Goal: Task Accomplishment & Management: Use online tool/utility

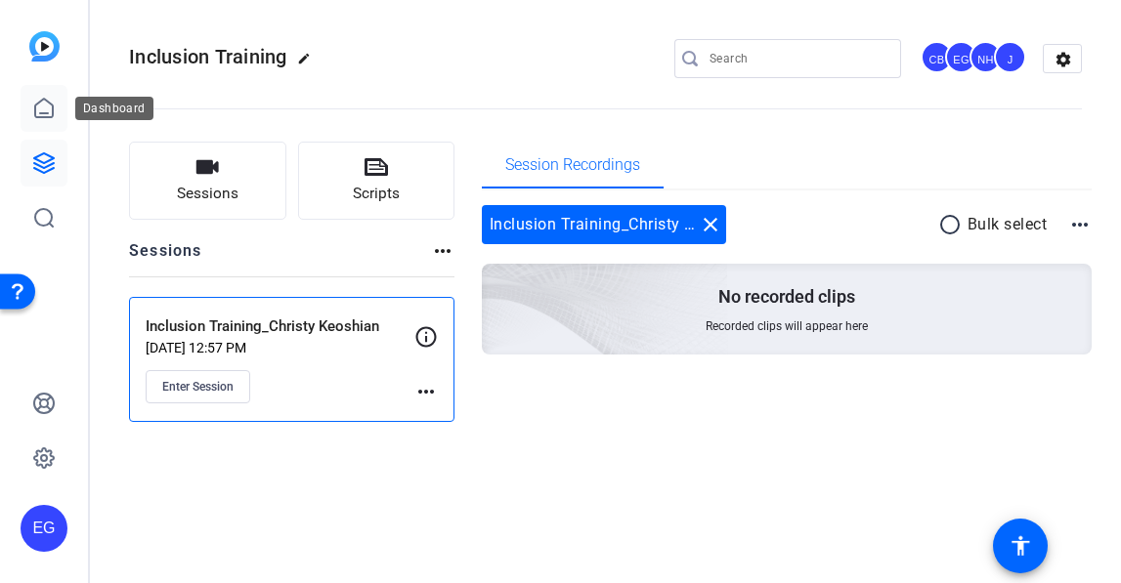
click at [40, 111] on icon at bounding box center [43, 108] width 23 height 23
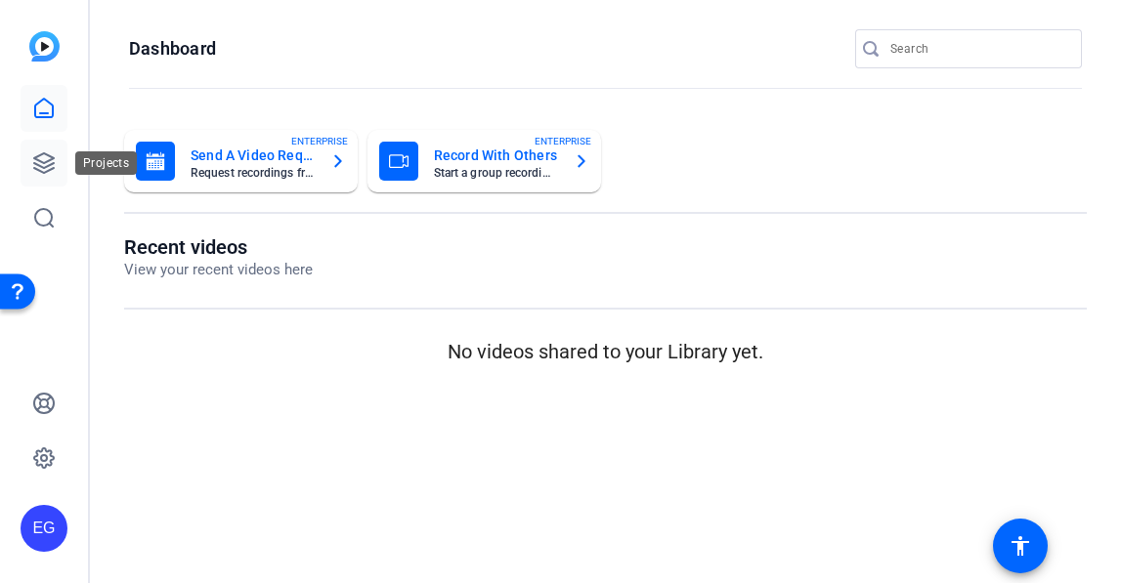
click at [41, 168] on icon at bounding box center [43, 162] width 23 height 23
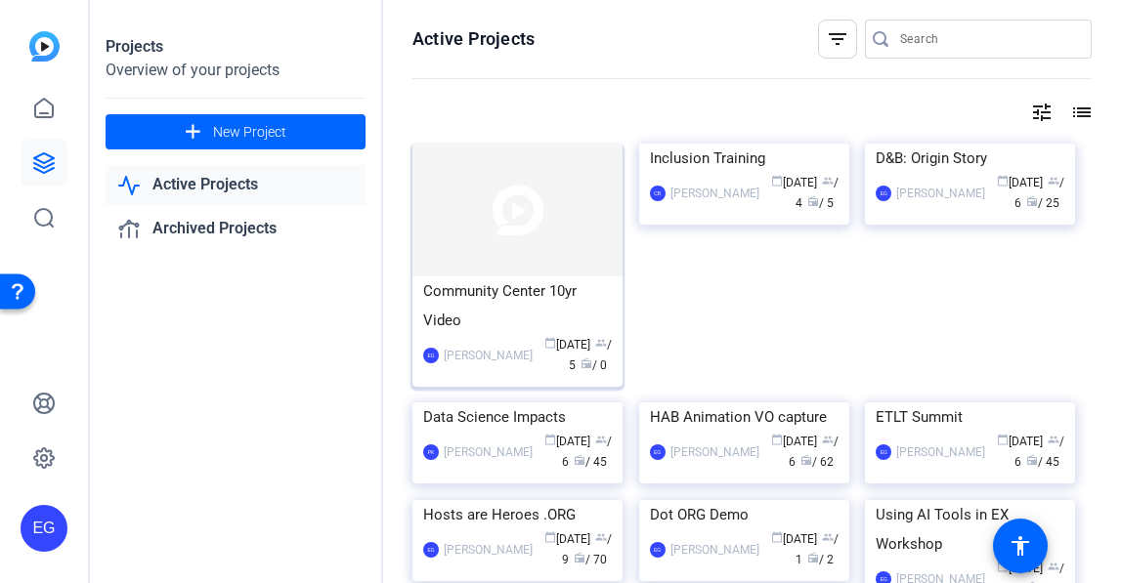
click at [521, 309] on div "Community Center 10yr Video" at bounding box center [517, 306] width 189 height 59
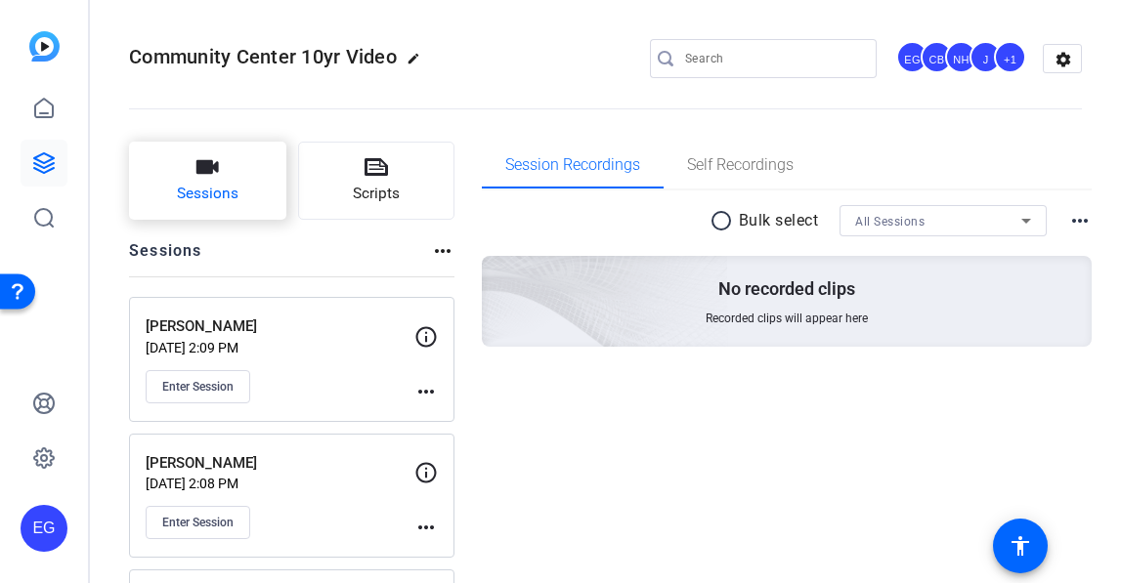
click at [210, 187] on span "Sessions" at bounding box center [208, 194] width 62 height 22
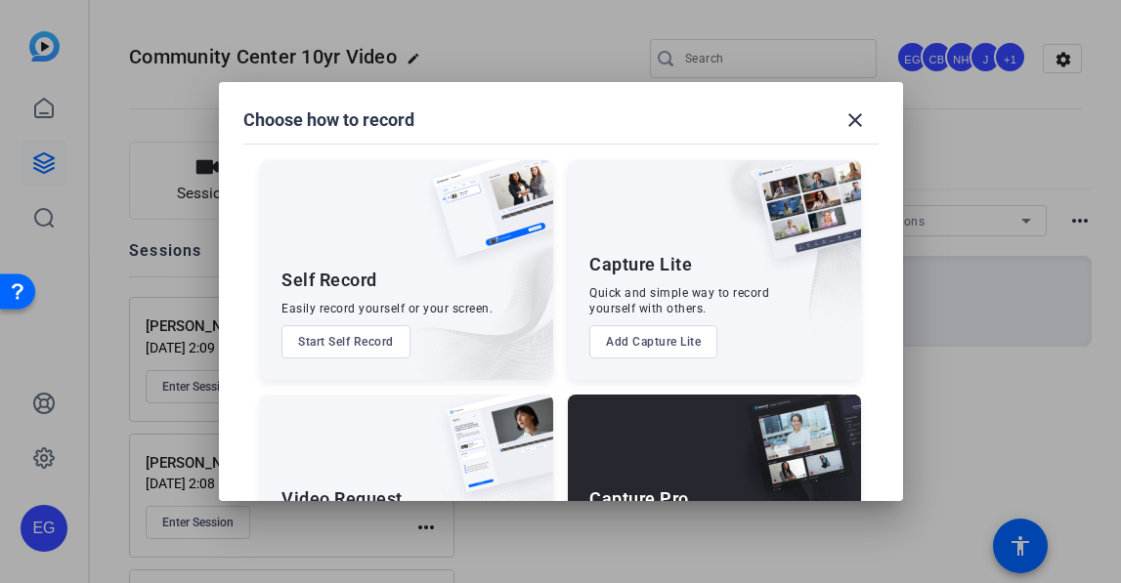
scroll to position [134, 0]
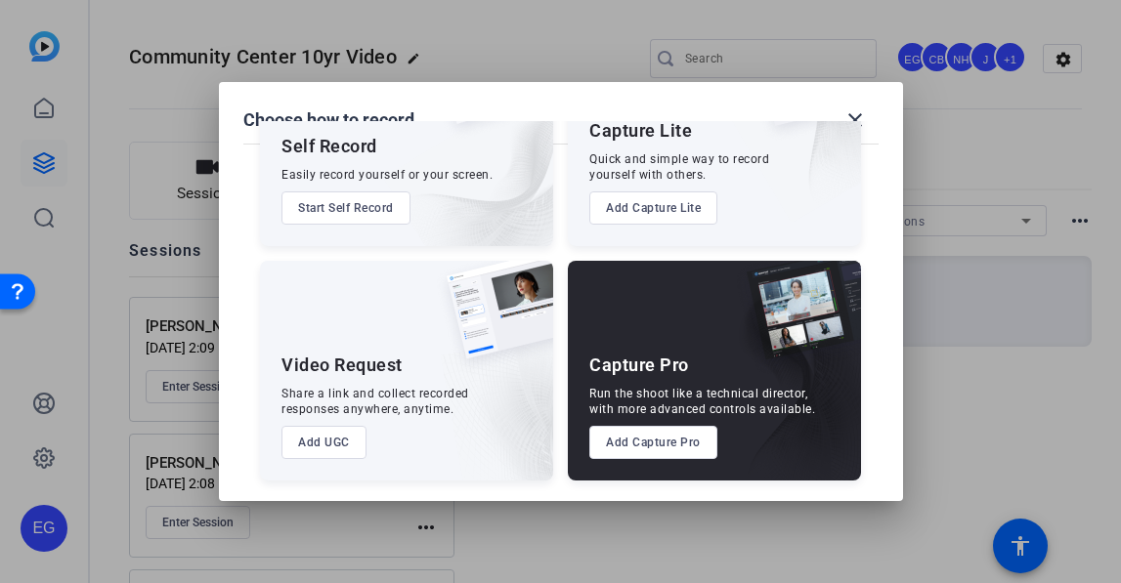
click at [638, 447] on button "Add Capture Pro" at bounding box center [653, 442] width 128 height 33
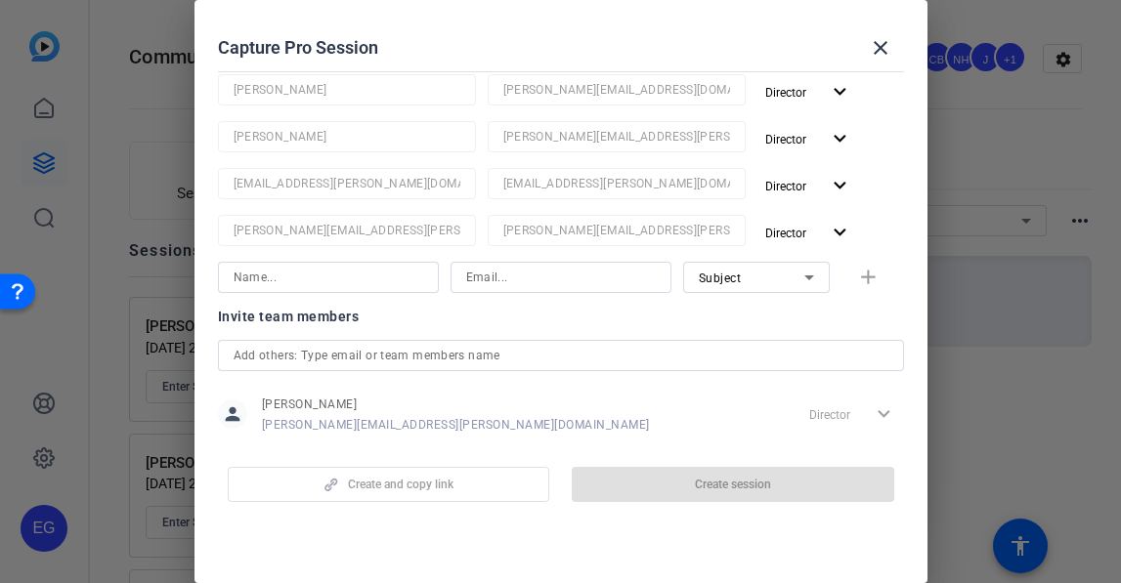
scroll to position [239, 0]
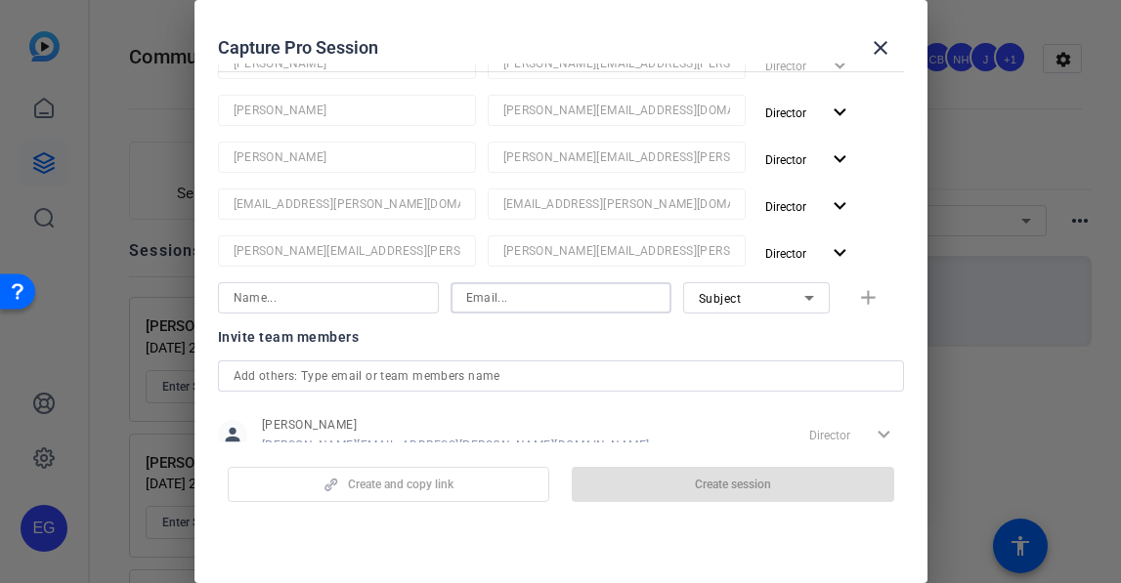
click at [513, 297] on input at bounding box center [561, 297] width 190 height 23
paste input "kitty.norris@icloud.com"
type input "kitty.norris@icloud.com"
click at [307, 301] on input at bounding box center [329, 297] width 190 height 23
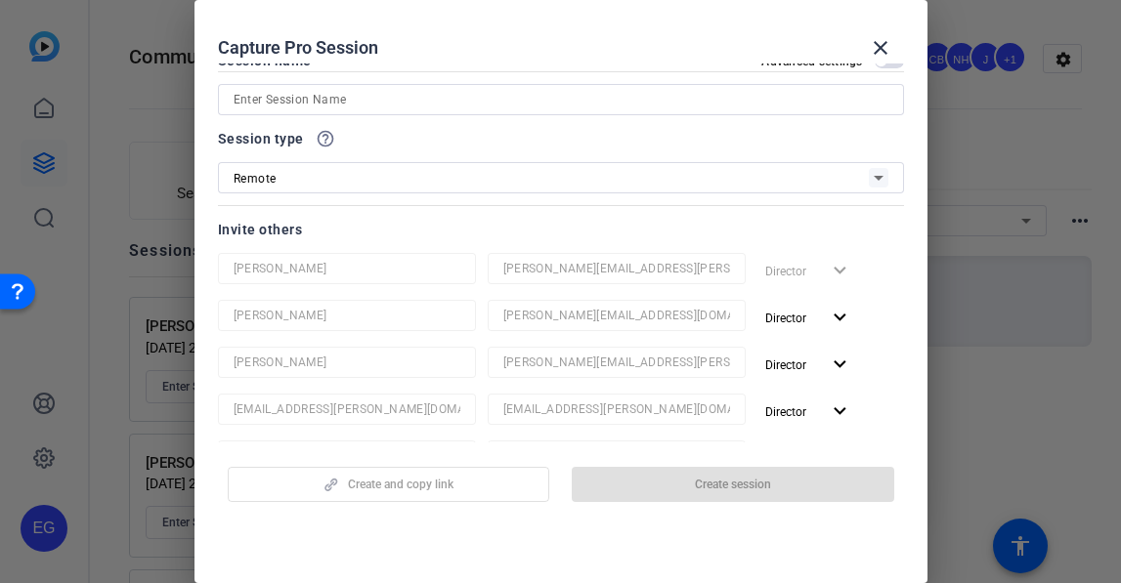
scroll to position [0, 0]
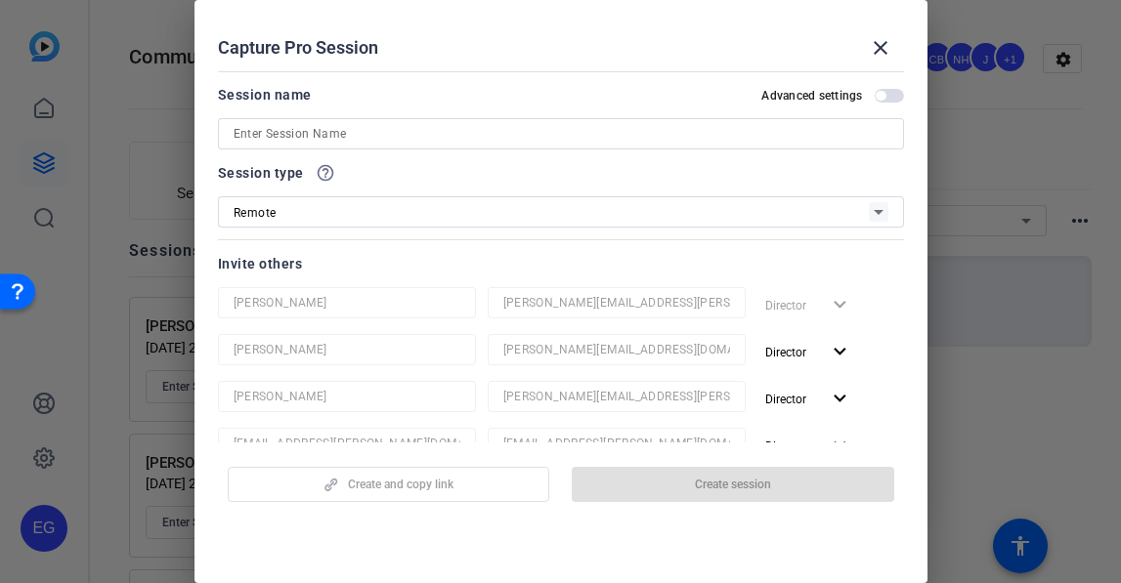
type input "Kitty"
click at [359, 134] on input at bounding box center [561, 133] width 655 height 23
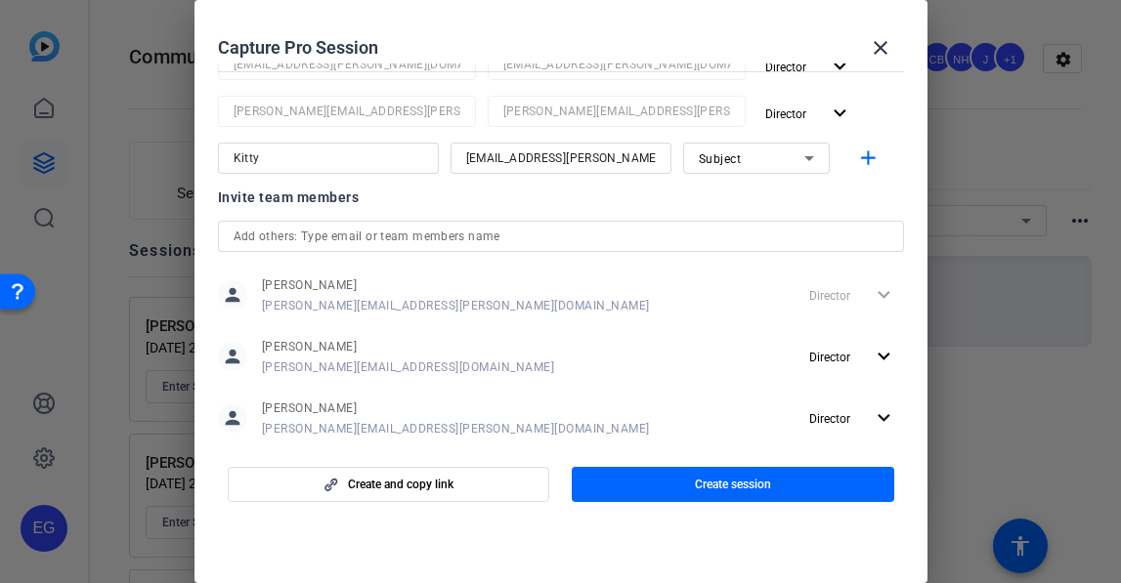
scroll to position [380, 0]
type input "Kitty"
click at [865, 155] on mat-icon "add" at bounding box center [868, 158] width 24 height 24
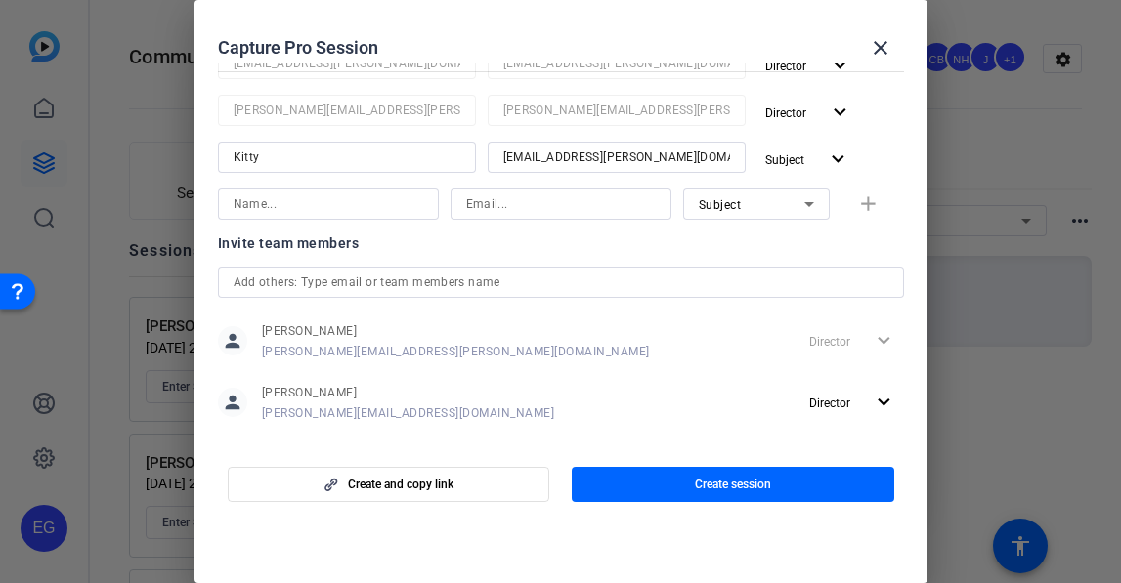
click at [528, 204] on input at bounding box center [561, 203] width 190 height 23
paste input "melanie.markarid@ext.airbnb.com"
type input "melanie.markarid@ext.airbnb.com"
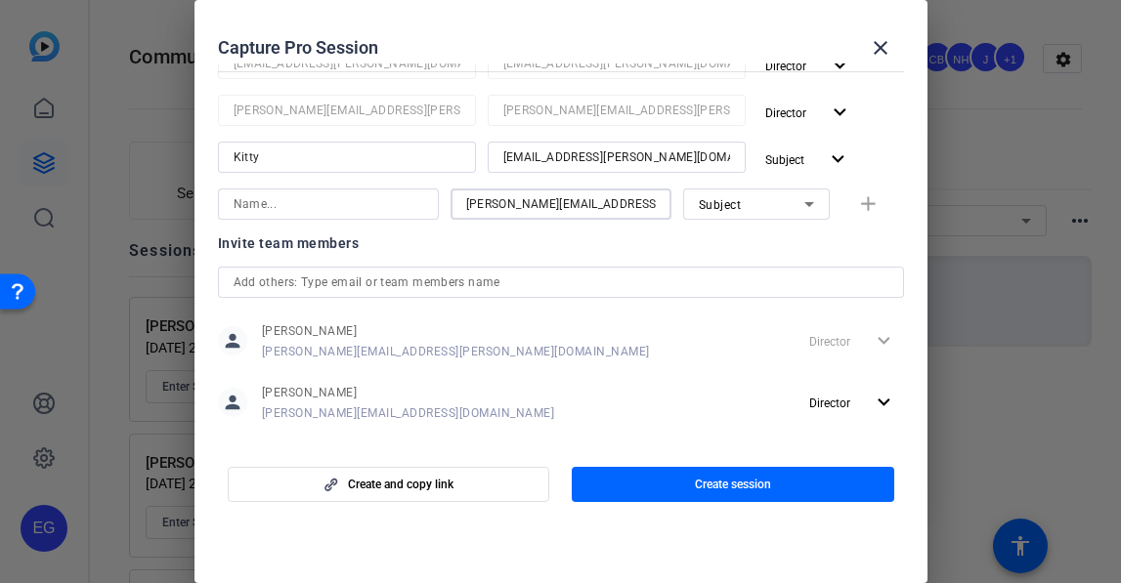
click at [295, 210] on input at bounding box center [329, 203] width 190 height 23
type input "Melanie"
click at [769, 209] on div "Subject" at bounding box center [752, 204] width 106 height 24
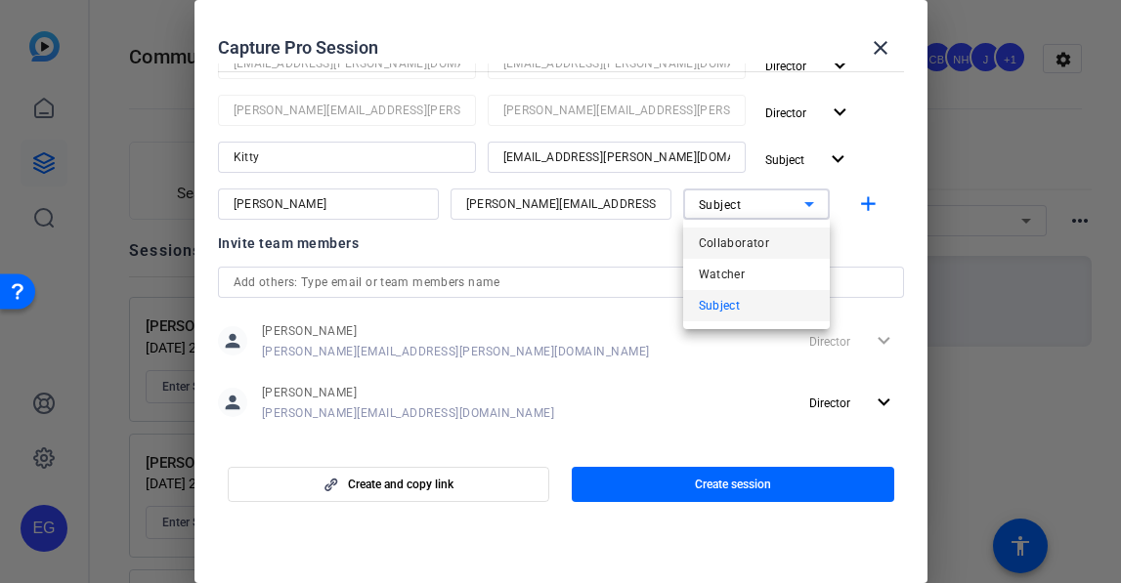
click at [758, 238] on span "Collaborator" at bounding box center [734, 243] width 71 height 23
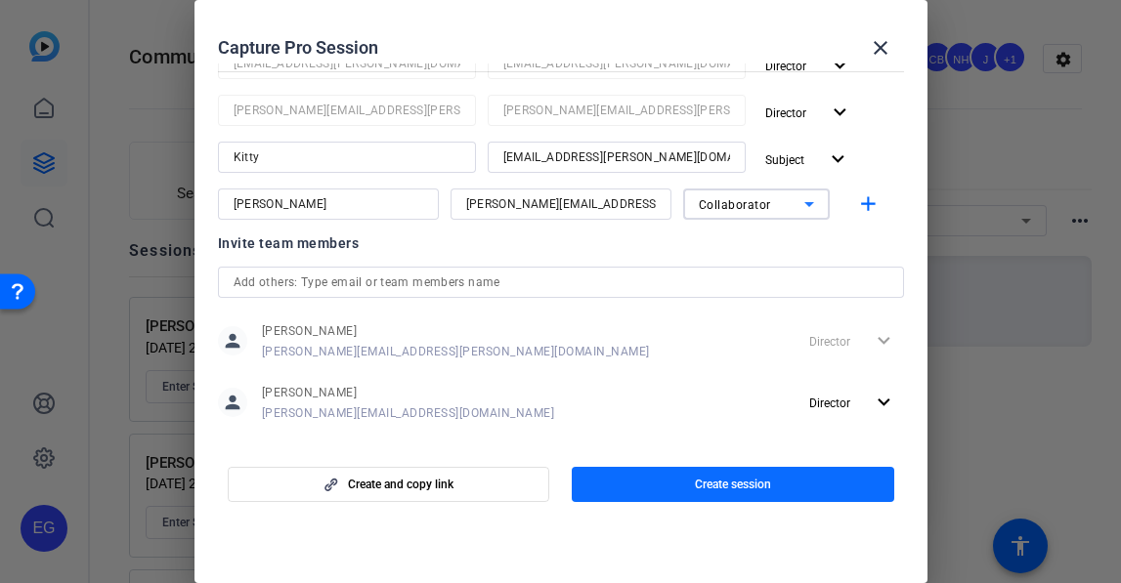
click at [718, 491] on span "Create session" at bounding box center [733, 485] width 76 height 16
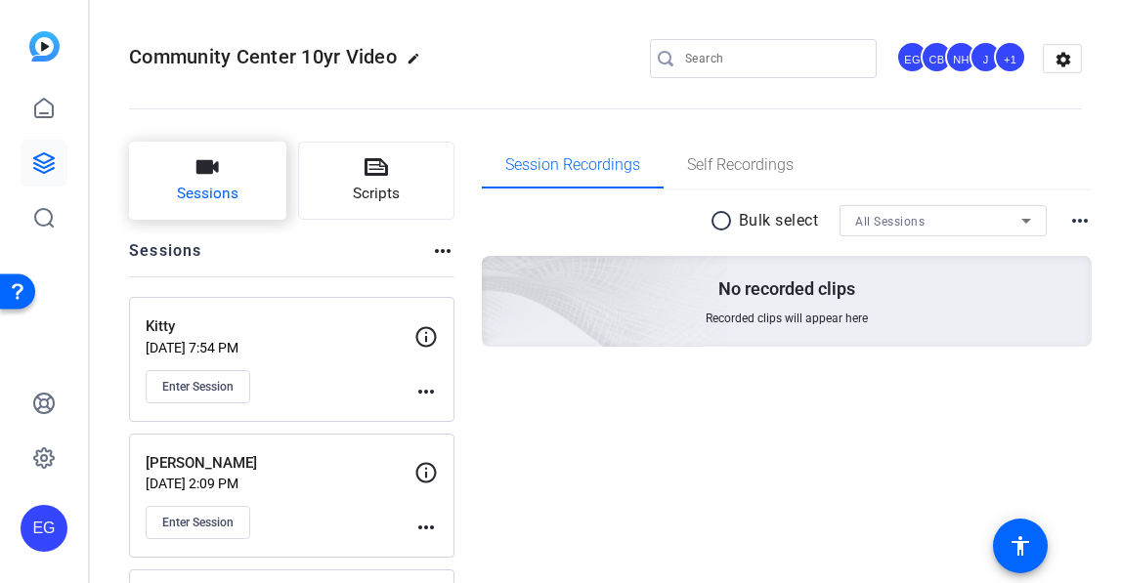
click at [199, 162] on icon "button" at bounding box center [207, 167] width 22 height 14
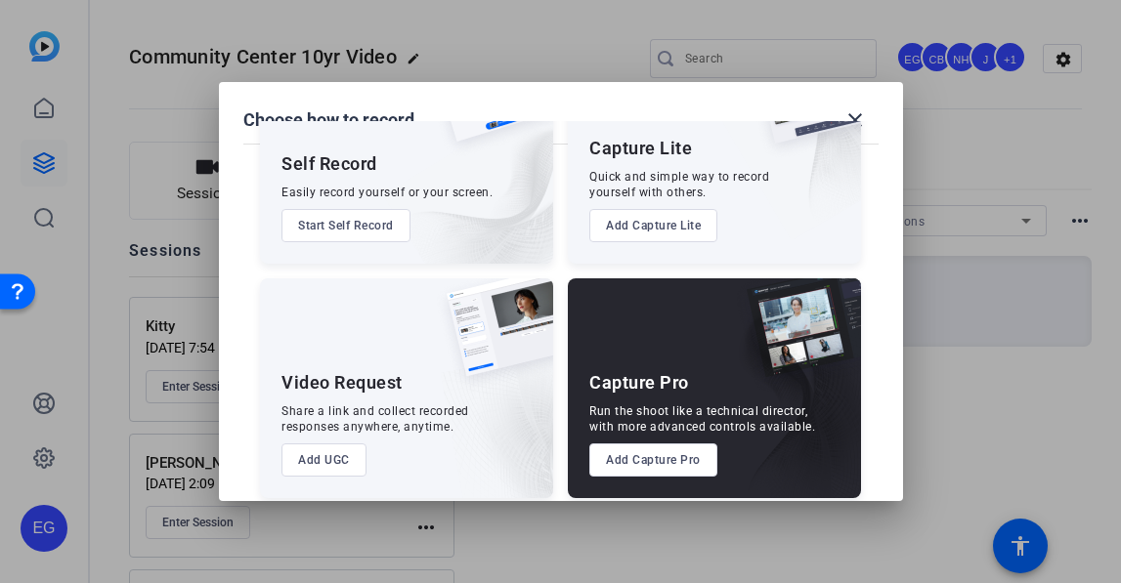
scroll to position [134, 0]
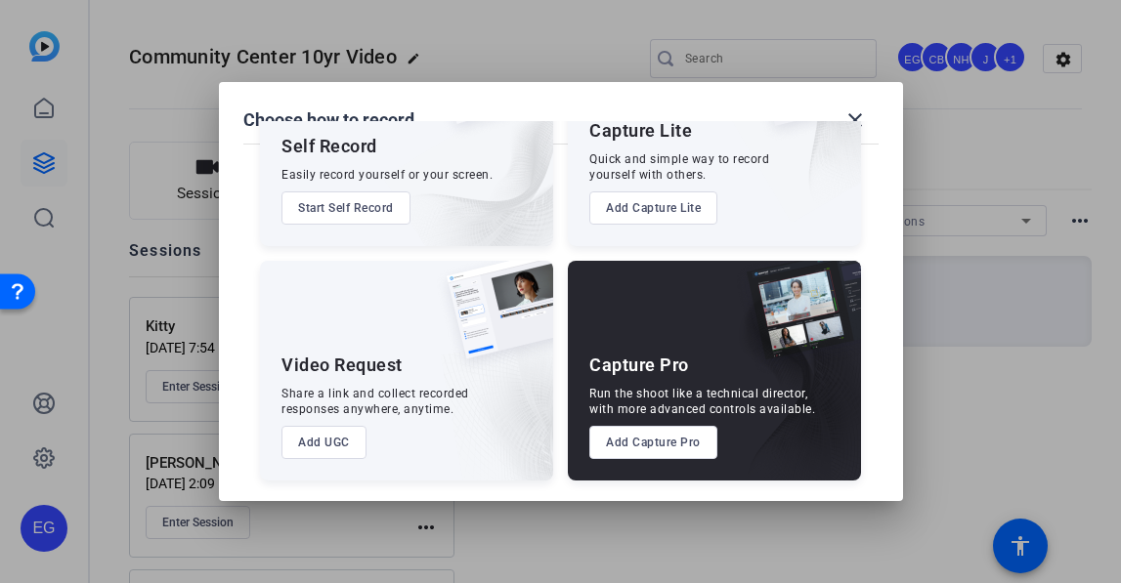
click at [638, 444] on button "Add Capture Pro" at bounding box center [653, 442] width 128 height 33
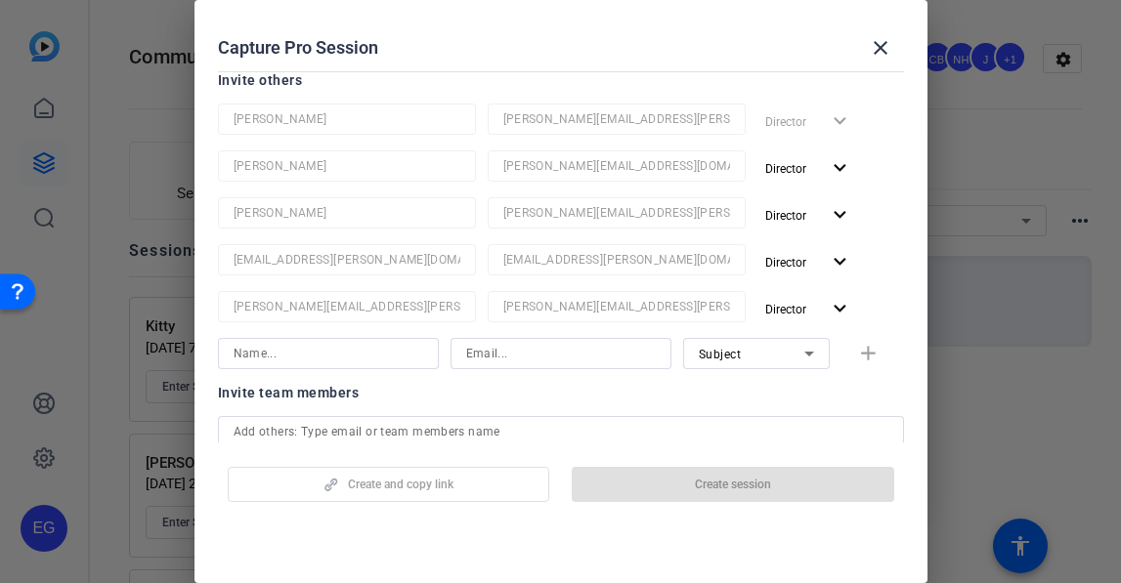
scroll to position [192, 0]
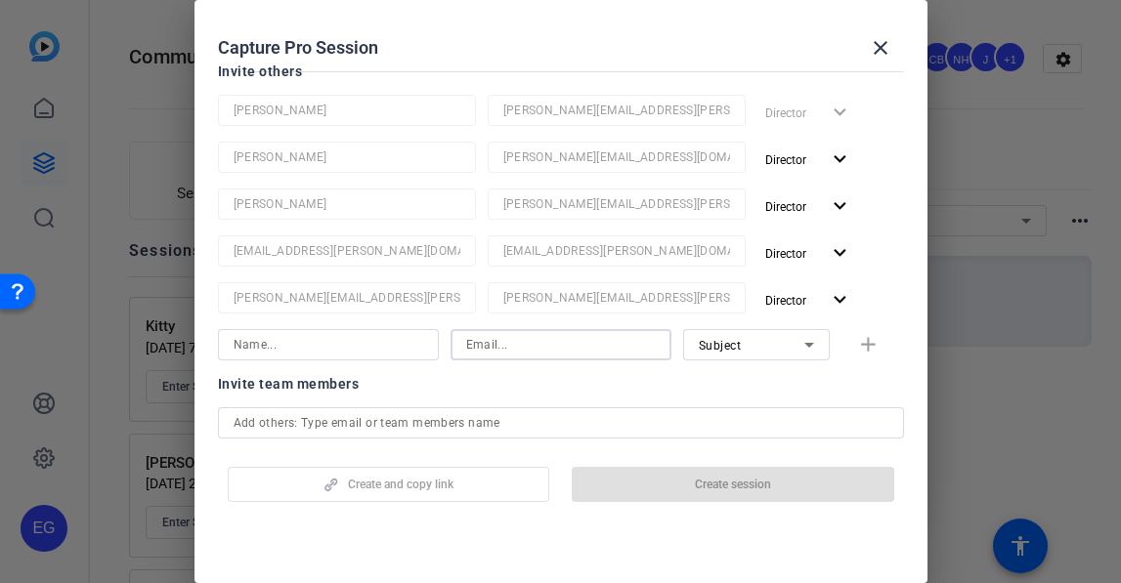
click at [543, 343] on input at bounding box center [561, 344] width 190 height 23
paste input "[EMAIL_ADDRESS][PERSON_NAME][DOMAIN_NAME]"
type input "[EMAIL_ADDRESS][PERSON_NAME][DOMAIN_NAME]"
click at [299, 346] on input at bounding box center [329, 344] width 190 height 23
drag, startPoint x: 271, startPoint y: 349, endPoint x: 184, endPoint y: 348, distance: 87.0
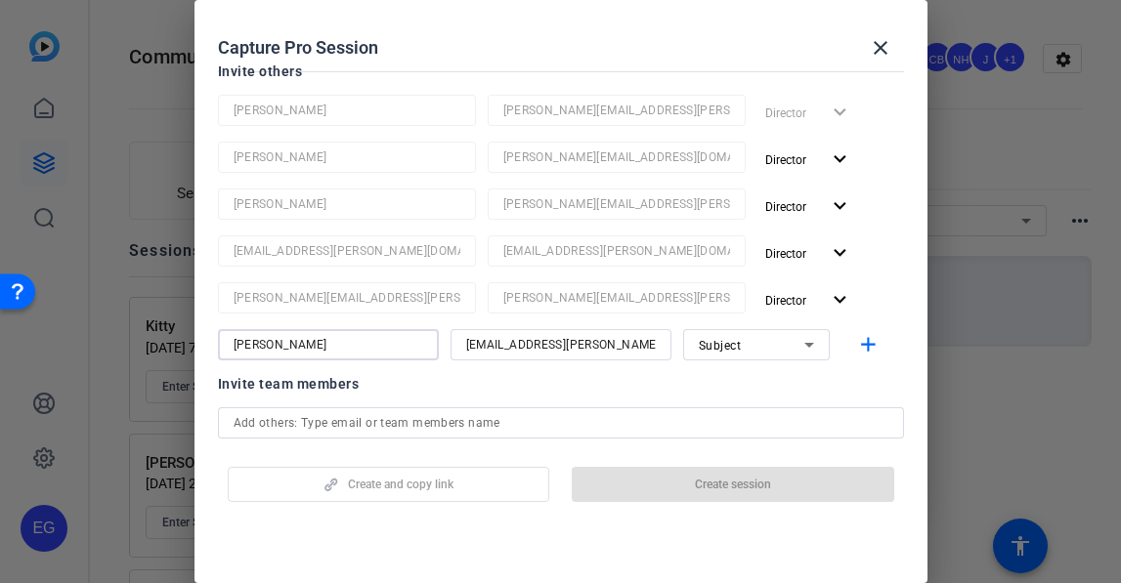
click at [184, 348] on div "Choose how to record close Self Record Easily record yourself or your screen. S…" at bounding box center [560, 291] width 1121 height 583
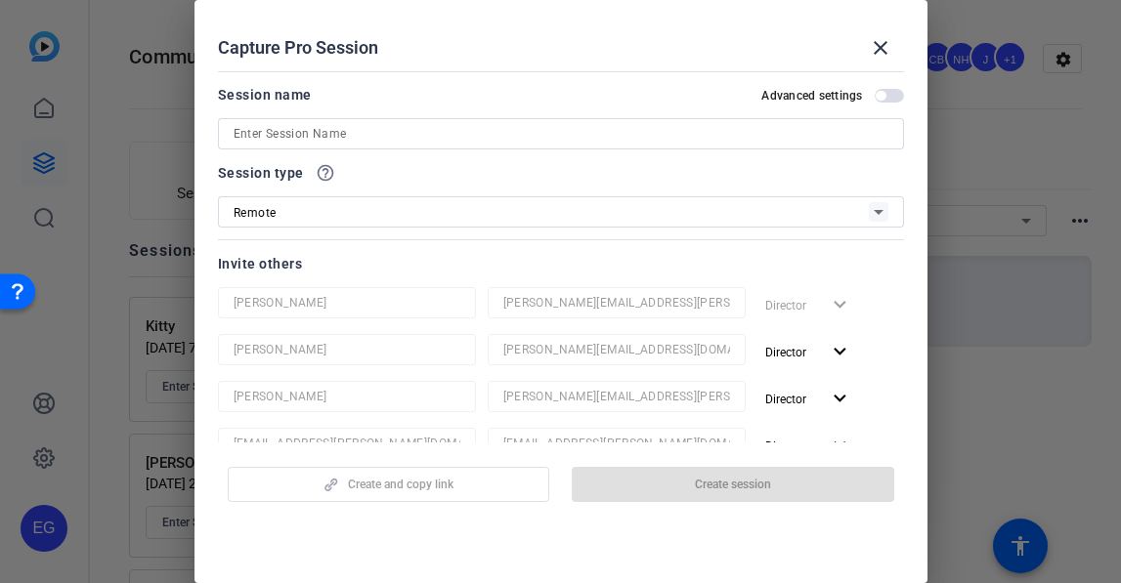
type input "[PERSON_NAME]"
click at [311, 125] on input at bounding box center [561, 133] width 655 height 23
paste input "[PERSON_NAME]"
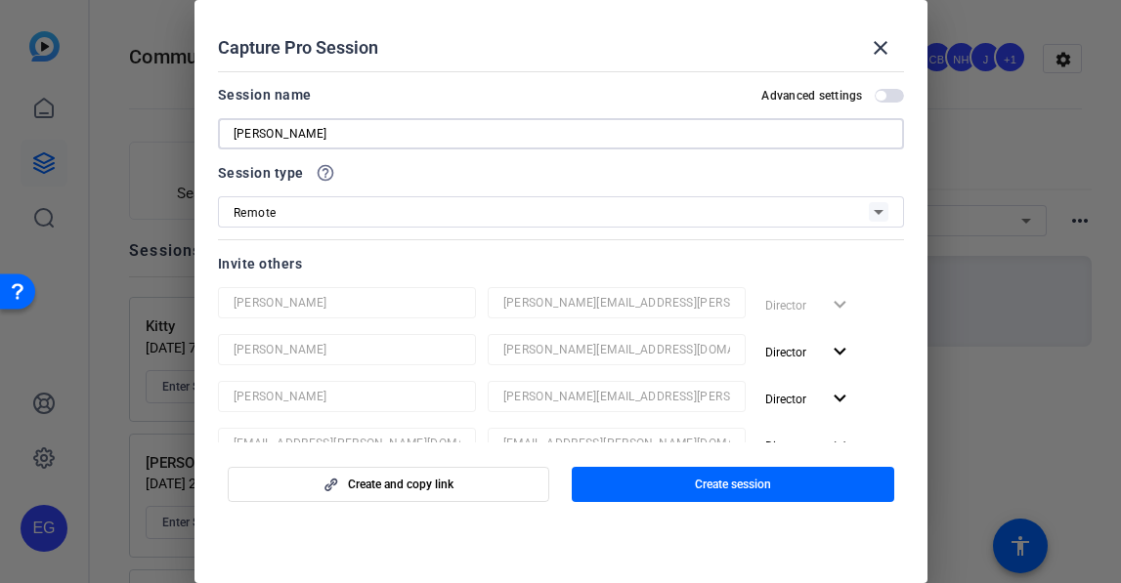
type input "[PERSON_NAME]"
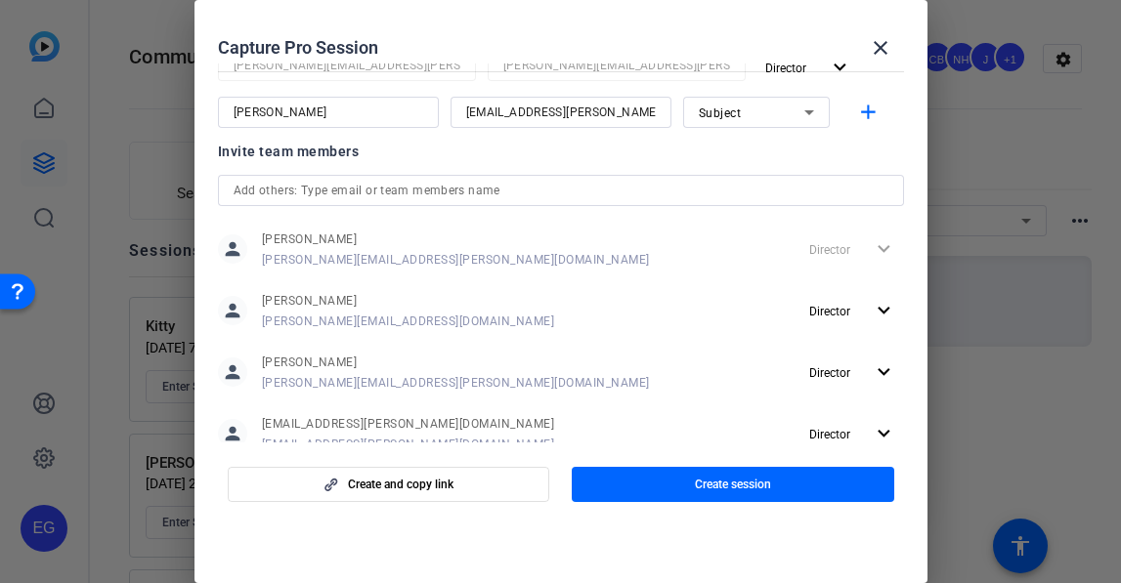
scroll to position [292, 0]
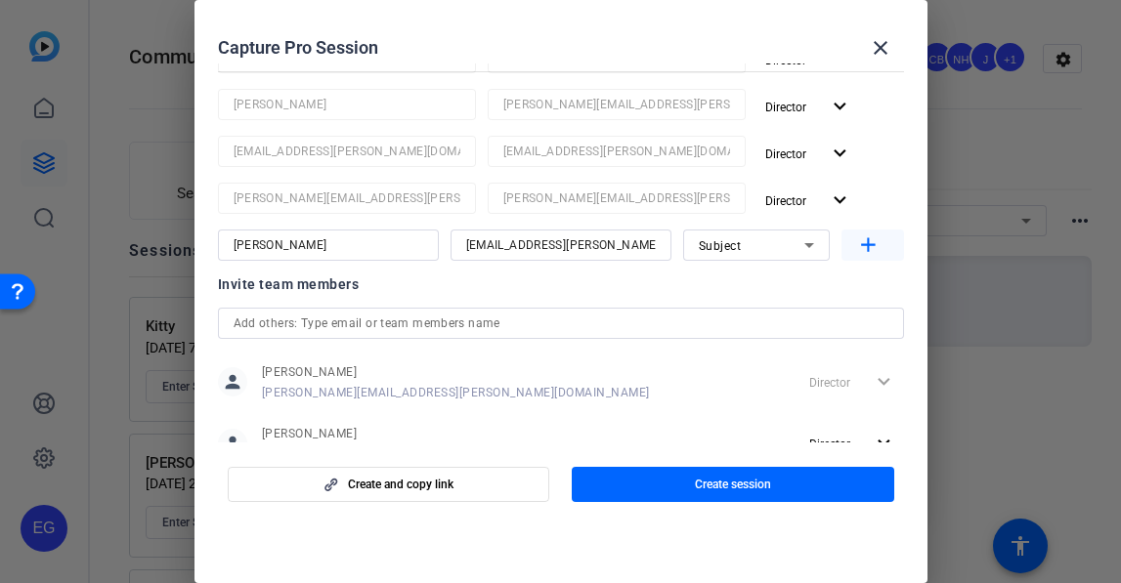
click at [868, 241] on mat-icon "add" at bounding box center [868, 246] width 24 height 24
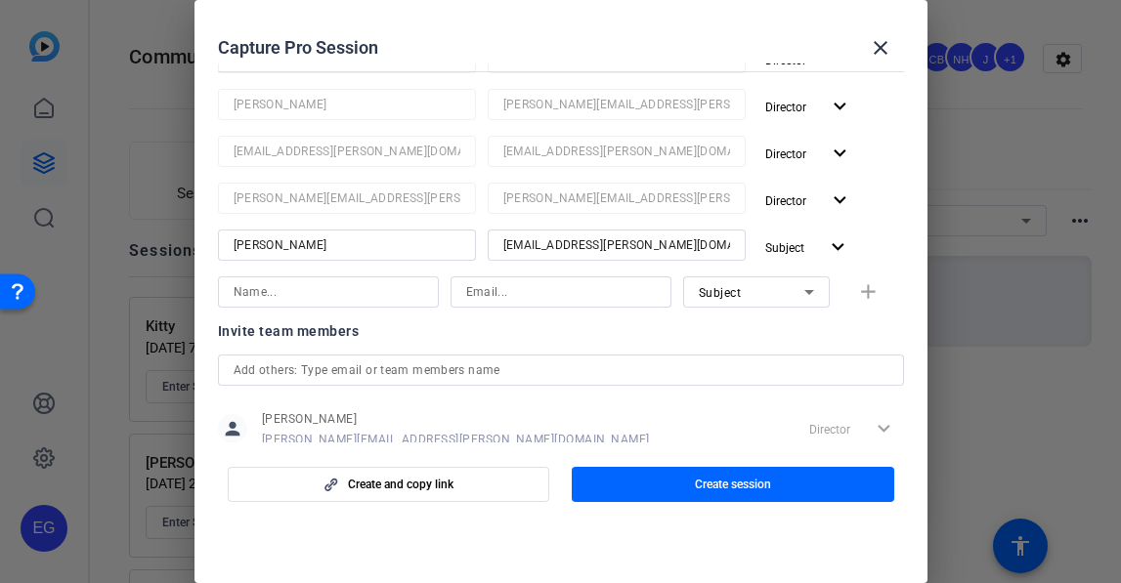
click at [538, 290] on input at bounding box center [561, 291] width 190 height 23
paste input "melanie.markarid@ext.airbnb.com"
type input "melanie.markarid@ext.airbnb.com"
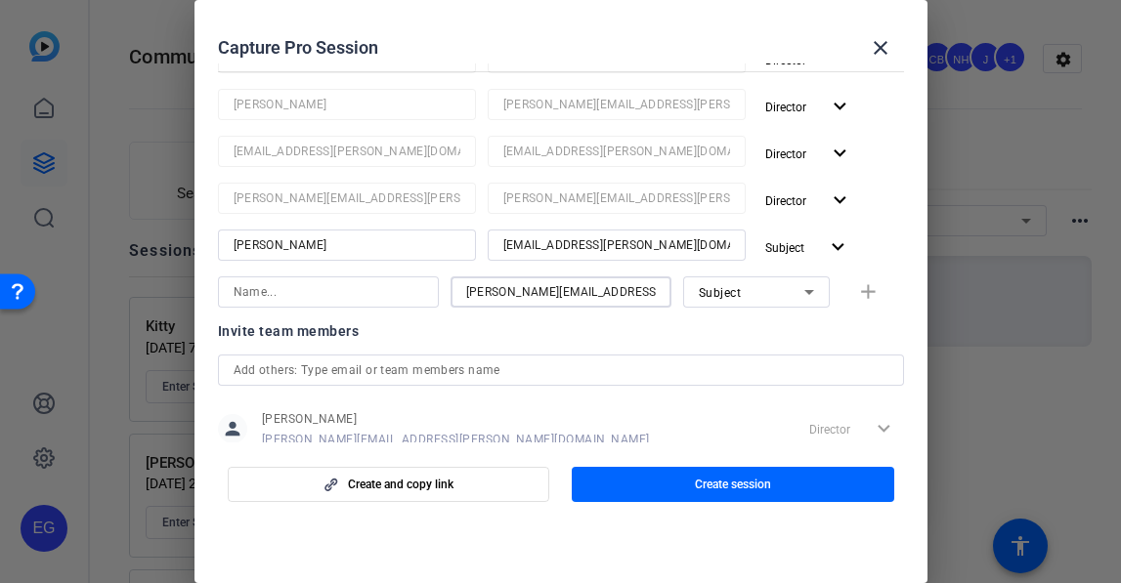
click at [317, 298] on input at bounding box center [329, 291] width 190 height 23
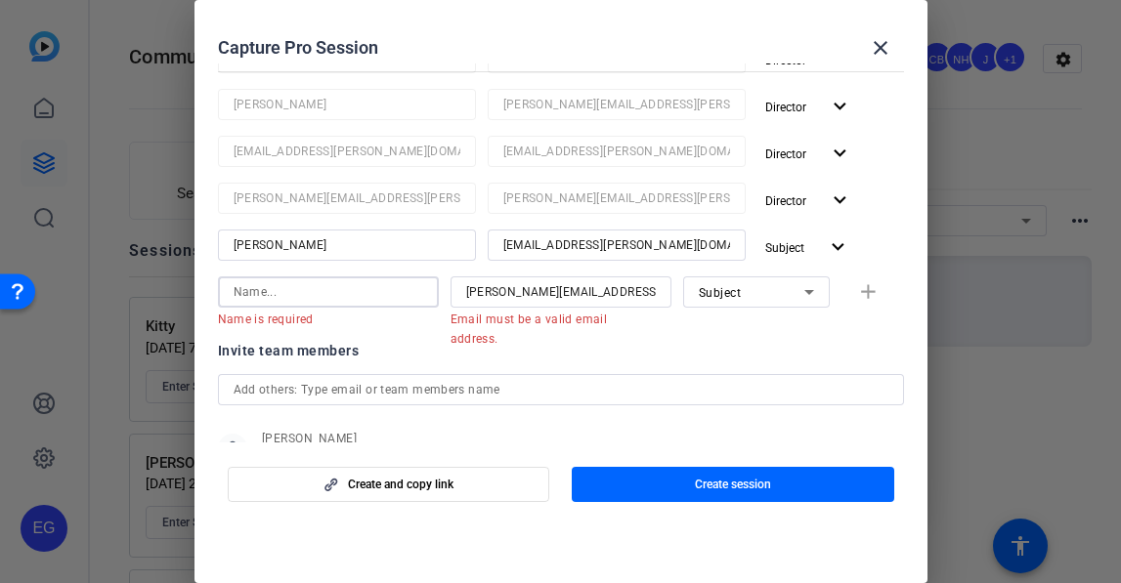
click at [288, 285] on input at bounding box center [329, 291] width 190 height 23
type input "Melanie"
click at [870, 298] on div "Melanie melanie.markarid@ext.airbnb.com Email must be a valid email address. Su…" at bounding box center [561, 302] width 686 height 51
click at [868, 288] on div "Melanie melanie.markarid@ext.airbnb.com Email must be a valid email address. Su…" at bounding box center [561, 302] width 686 height 51
click at [601, 326] on mat-error "Email must be a valid email address." at bounding box center [552, 328] width 205 height 41
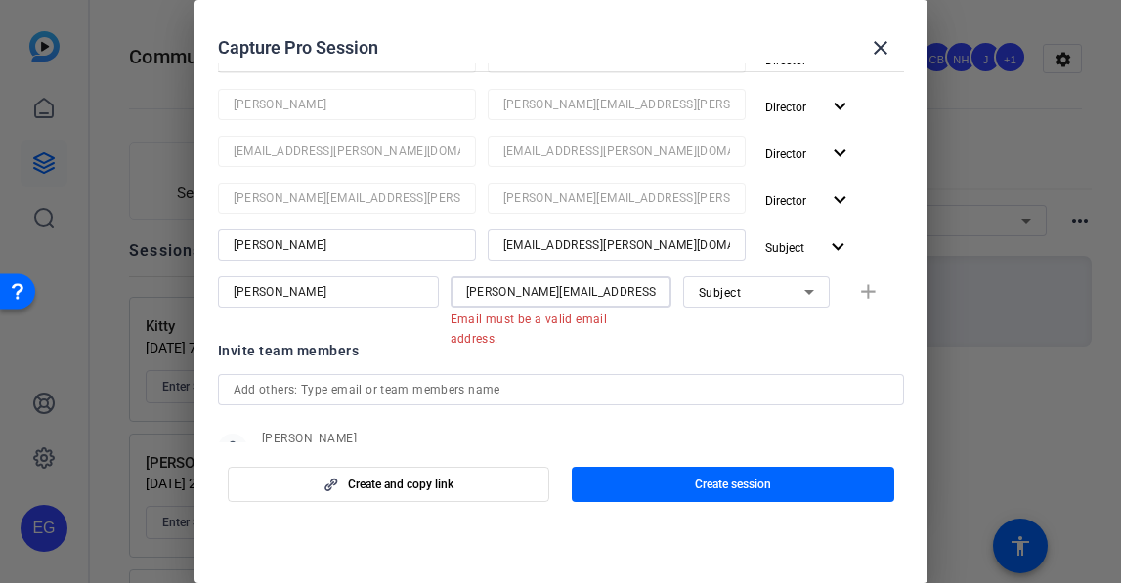
click at [582, 290] on input "melanie.markarid@ext.airbnb.com" at bounding box center [561, 291] width 190 height 23
click at [658, 290] on div "melanie.markarid@ext.airbnb.com" at bounding box center [560, 292] width 221 height 31
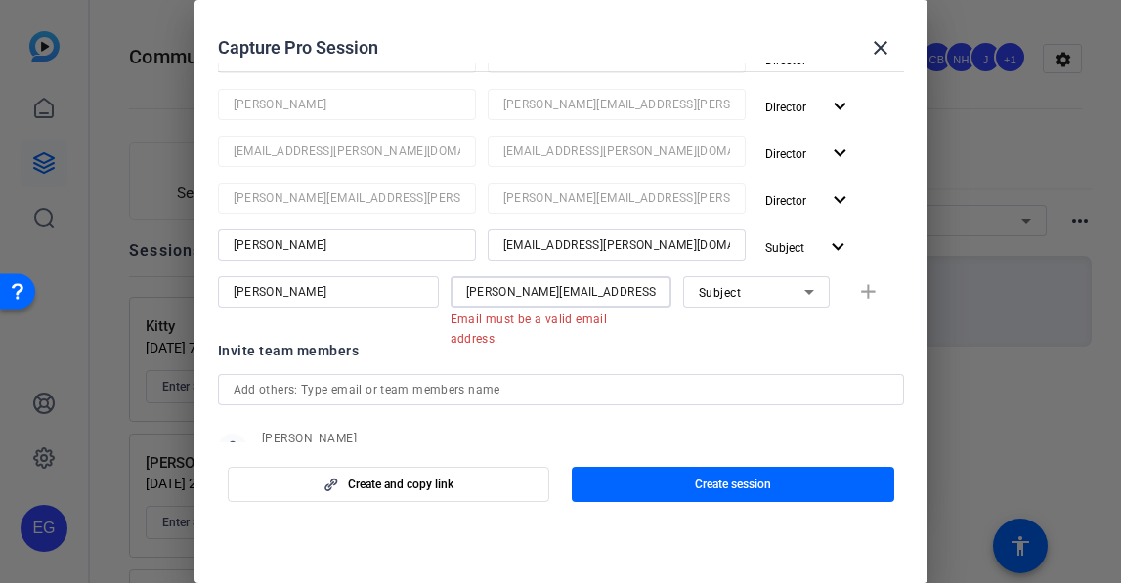
click at [660, 290] on div "melanie.markarid@ext.airbnb.com" at bounding box center [560, 292] width 221 height 31
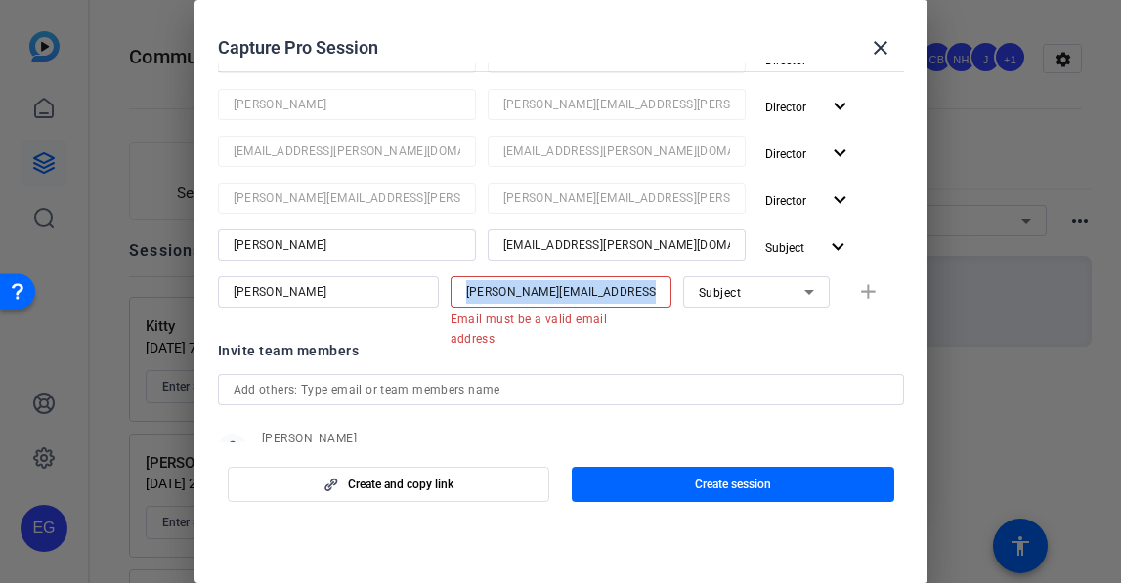
click at [660, 290] on div "melanie.markarid@ext.airbnb.com" at bounding box center [560, 292] width 221 height 31
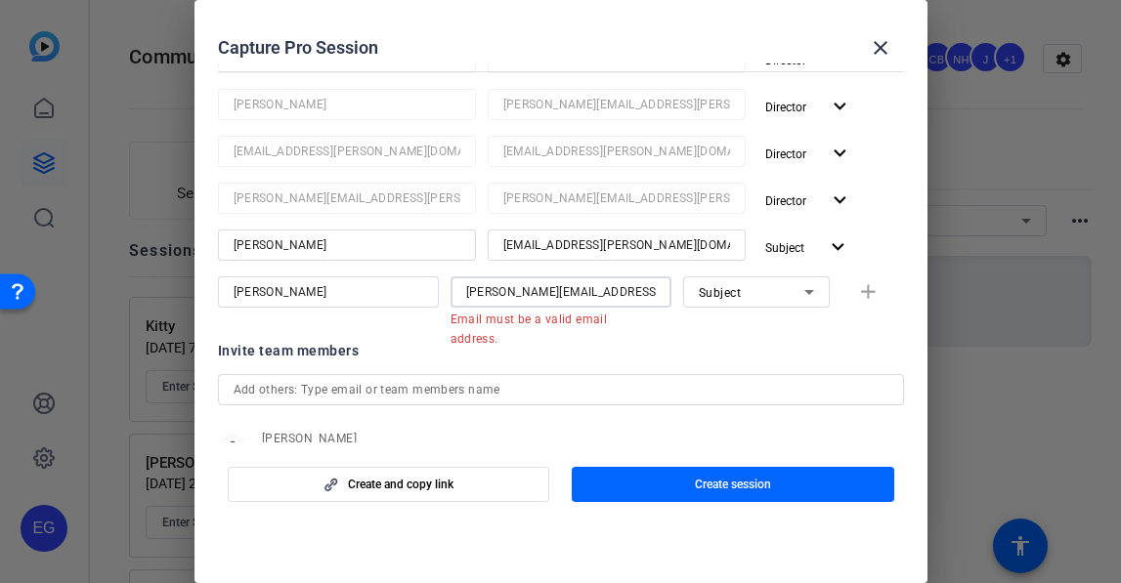
click at [660, 290] on div "melanie.markarid@ext.airbnb.com" at bounding box center [560, 292] width 221 height 31
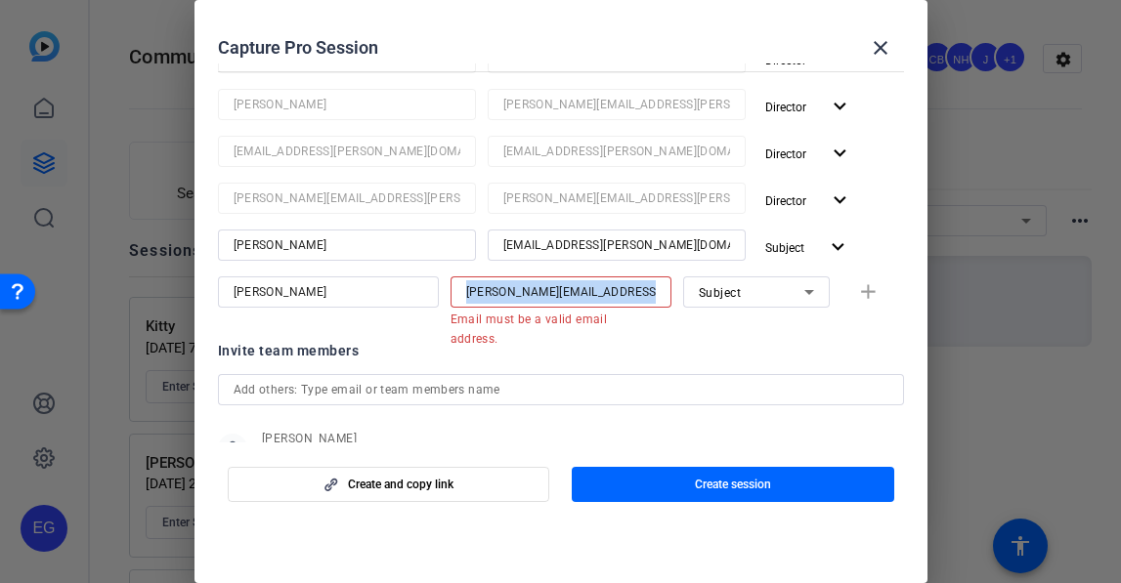
click at [660, 290] on div "melanie.markarid@ext.airbnb.com" at bounding box center [560, 292] width 221 height 31
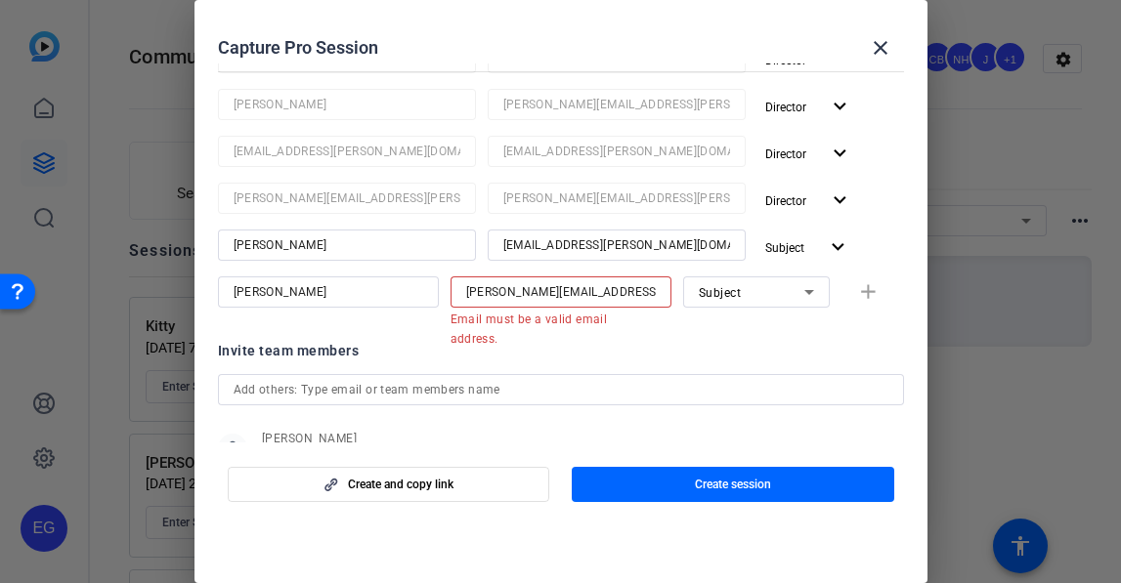
click at [661, 290] on div "melanie.markarid@ext.airbnb.com" at bounding box center [560, 292] width 221 height 31
click at [663, 285] on div "melanie.markarid@ext.airbnb.com" at bounding box center [560, 292] width 221 height 31
type input "m"
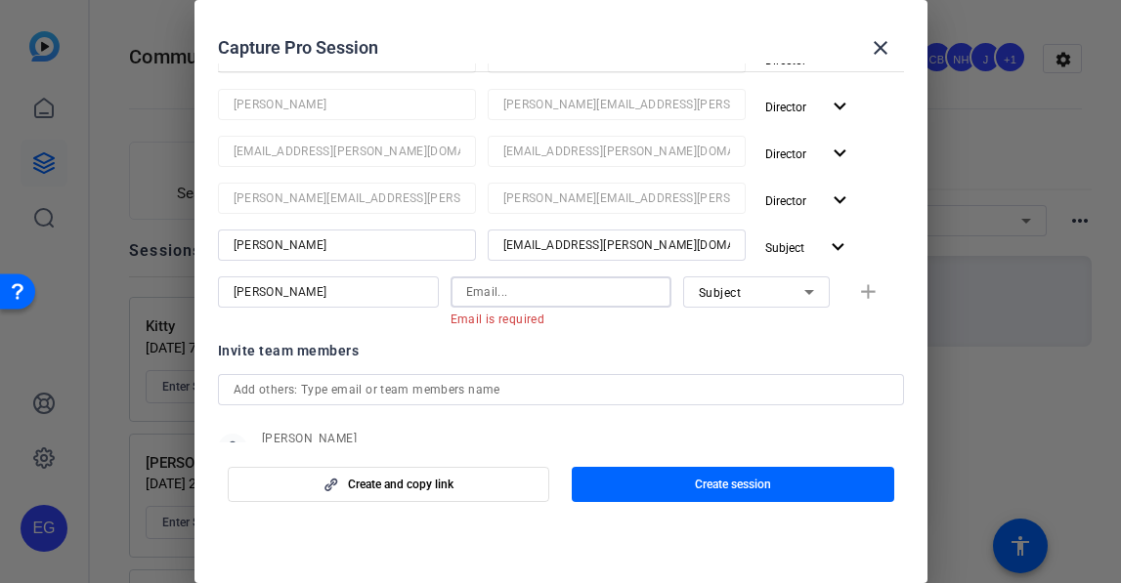
click at [370, 291] on input "Melanie" at bounding box center [329, 291] width 190 height 23
type input "M"
click at [625, 305] on div at bounding box center [561, 292] width 190 height 31
click at [739, 325] on div at bounding box center [756, 318] width 147 height 21
click at [535, 293] on input at bounding box center [561, 291] width 190 height 23
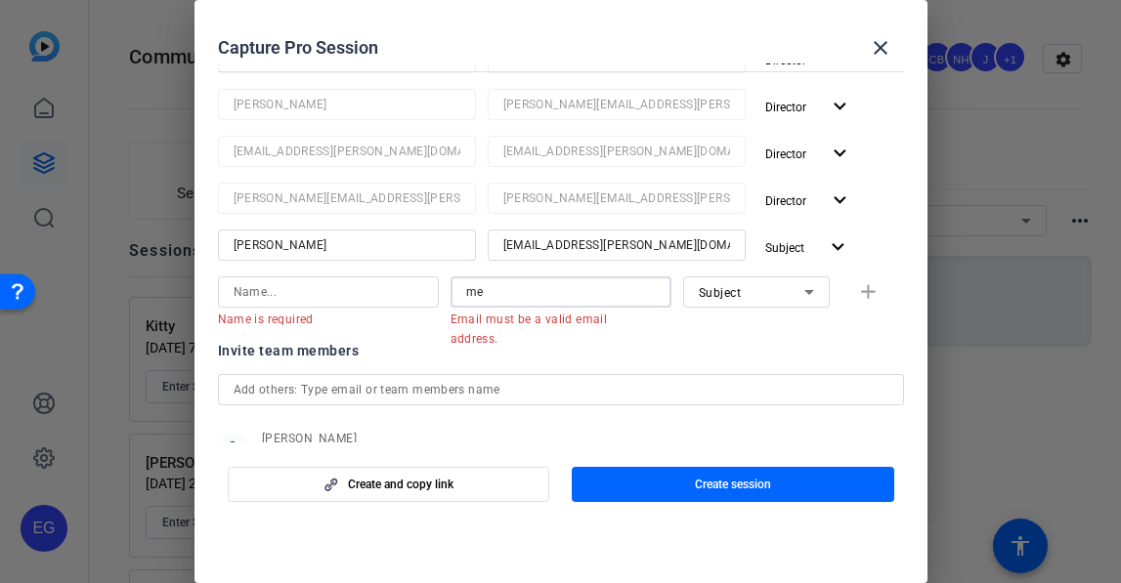
click at [498, 295] on input "me" at bounding box center [561, 291] width 190 height 23
paste input "lanie.markarid@ext.airbnb.com"
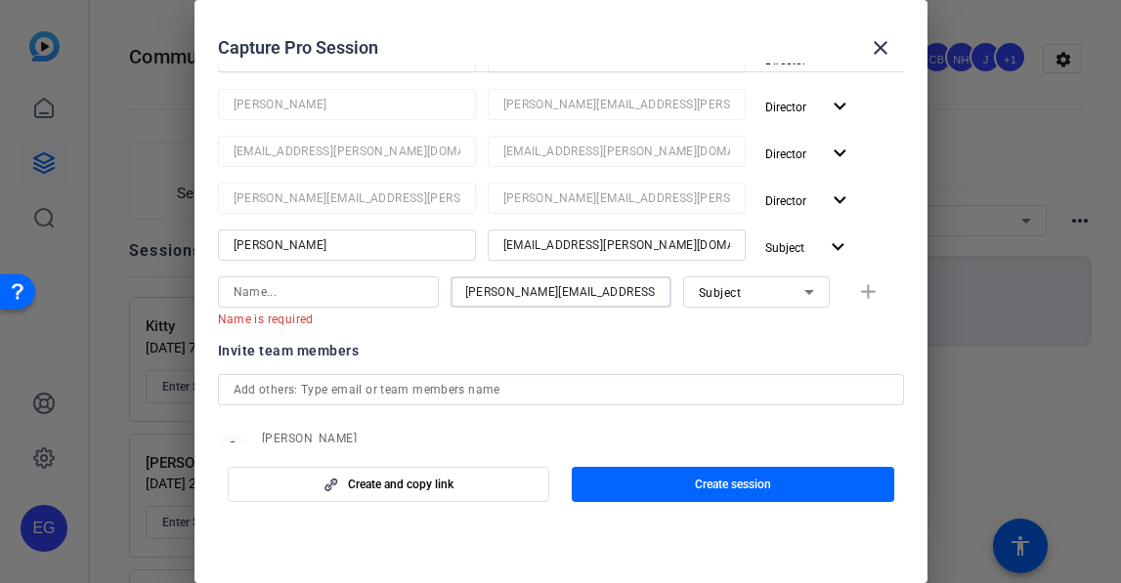
type input "melanie.markarid@ext.airbnb.com"
click at [810, 293] on icon at bounding box center [809, 292] width 10 height 5
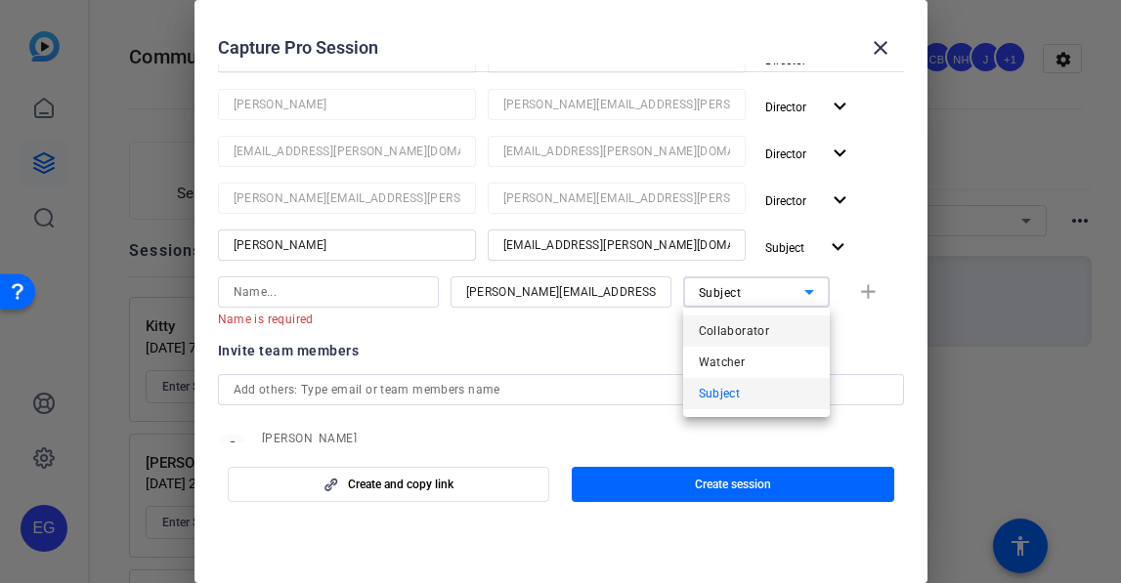
click at [751, 331] on span "Collaborator" at bounding box center [734, 330] width 71 height 23
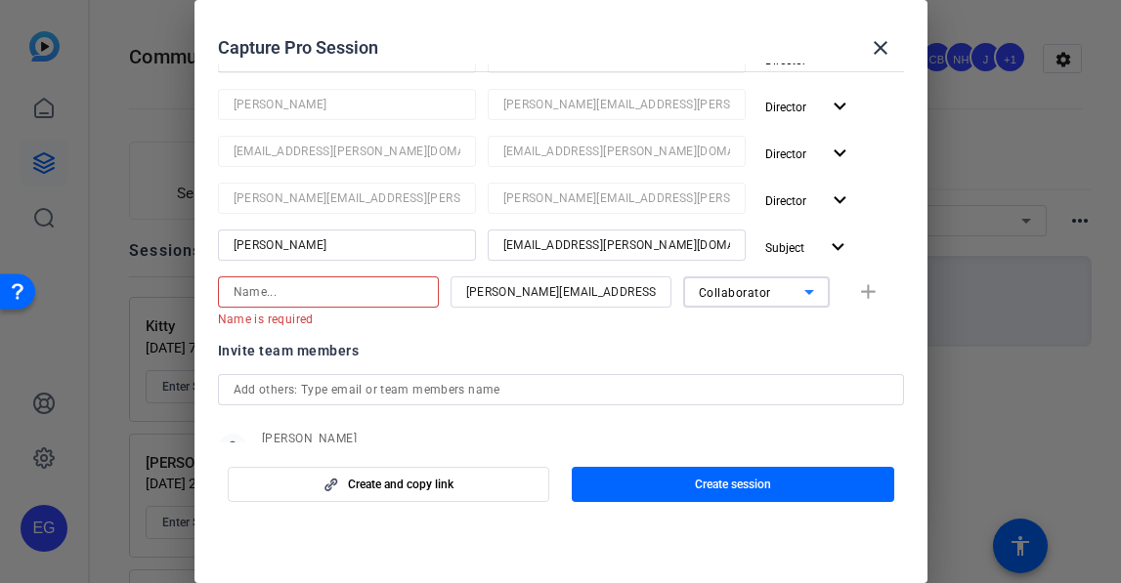
click at [338, 293] on input at bounding box center [329, 291] width 190 height 23
click at [788, 293] on div "Collaborator" at bounding box center [752, 292] width 106 height 24
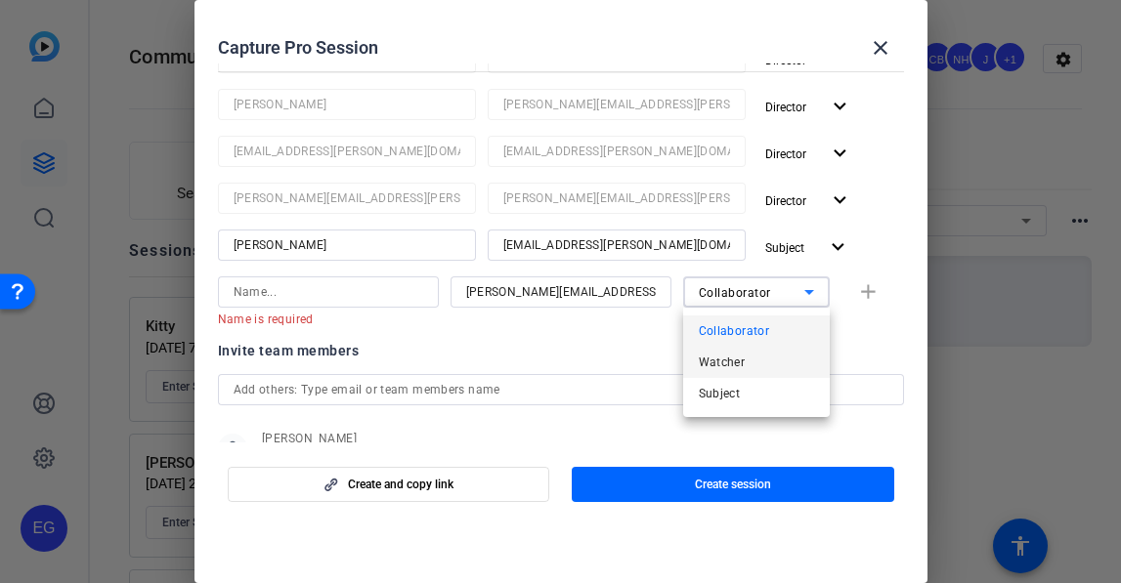
click at [761, 362] on mat-option "Watcher" at bounding box center [756, 362] width 147 height 31
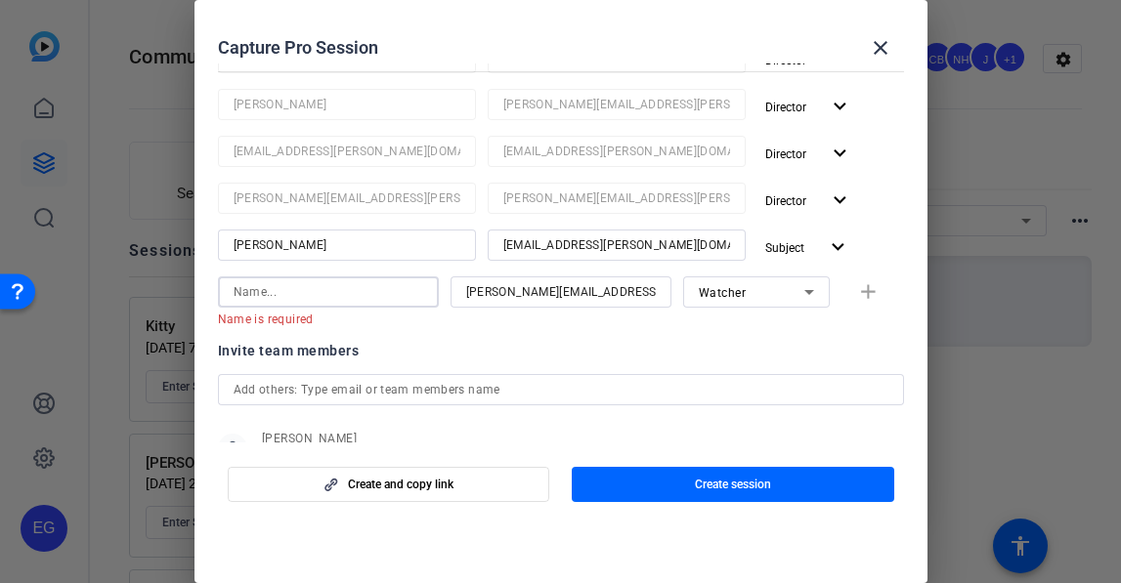
click at [285, 289] on input at bounding box center [329, 291] width 190 height 23
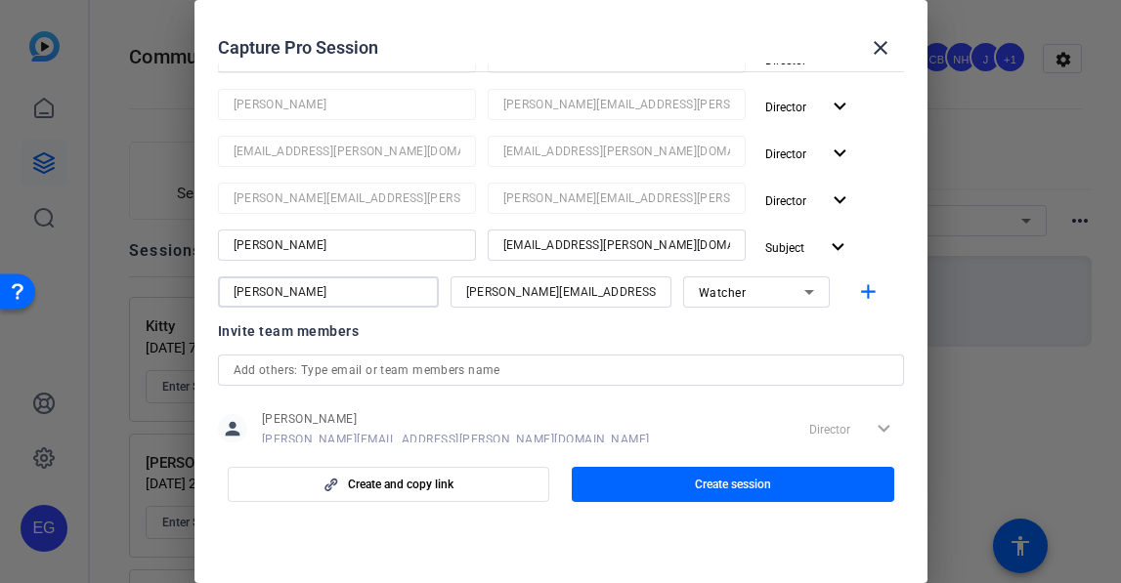
type input "Melanie"
click at [688, 346] on div "Invite team members person Erika Galeana erika.galeana@airbnb.com Director expa…" at bounding box center [561, 518] width 686 height 399
click at [751, 480] on span "Create session" at bounding box center [733, 485] width 76 height 16
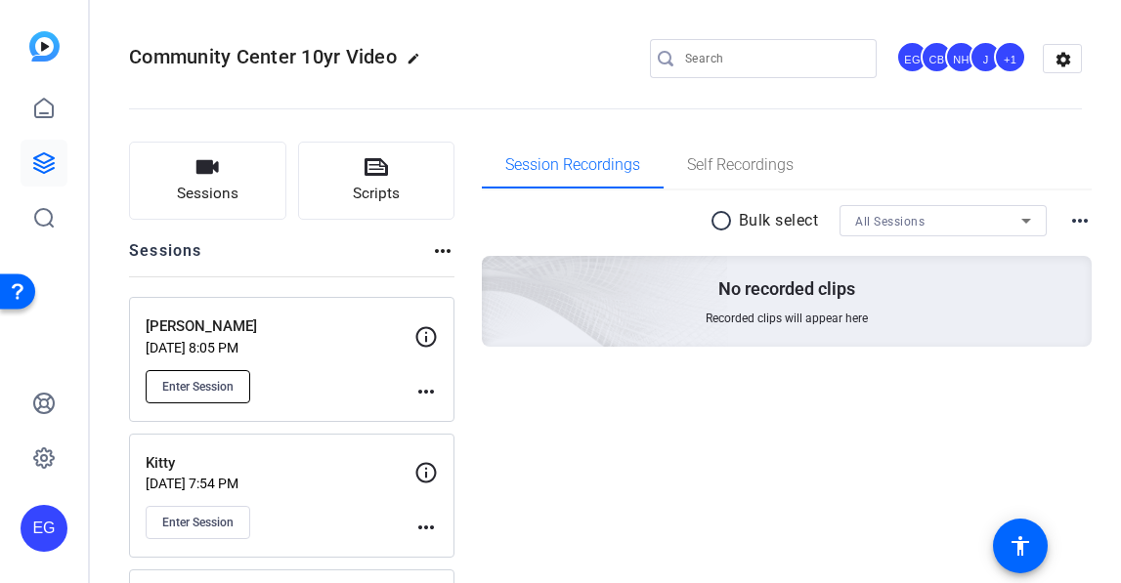
click at [209, 386] on span "Enter Session" at bounding box center [197, 387] width 71 height 16
click at [204, 387] on span "Enter Session" at bounding box center [197, 387] width 71 height 16
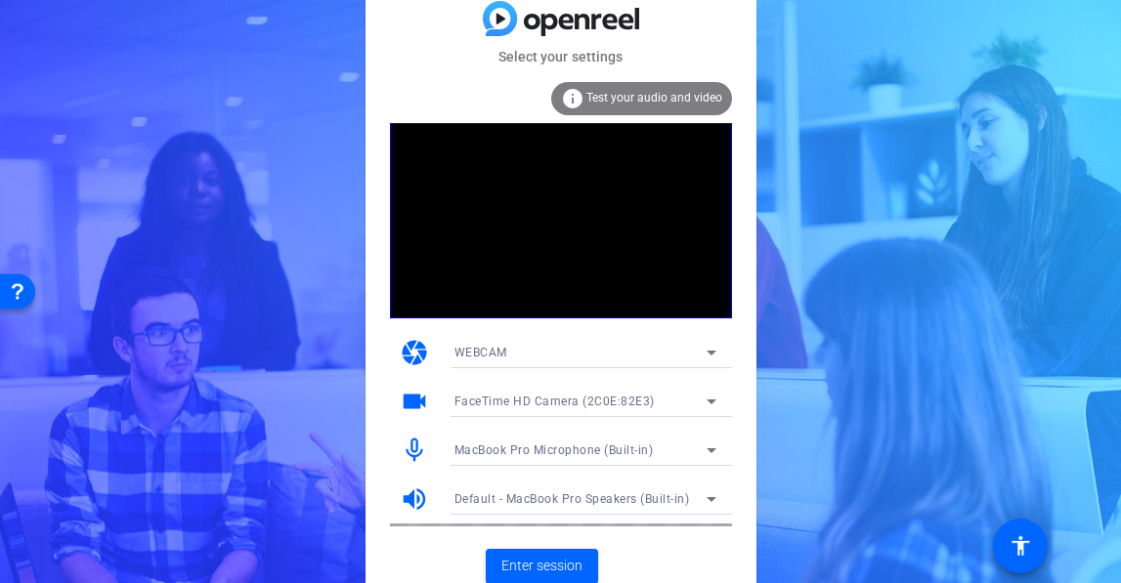
scroll to position [8, 0]
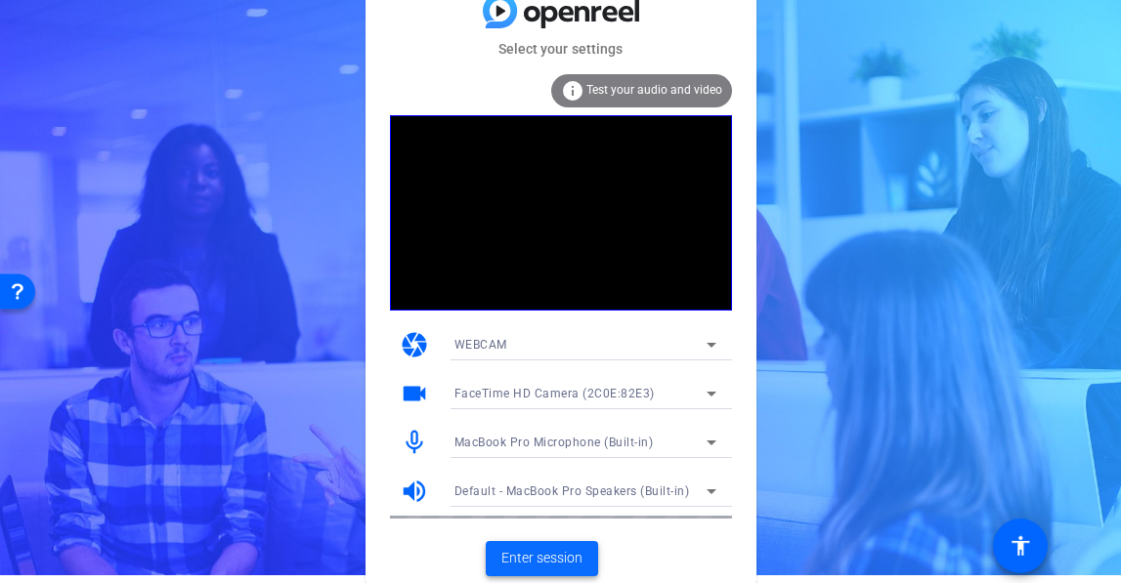
click at [531, 558] on span "Enter session" at bounding box center [541, 558] width 81 height 21
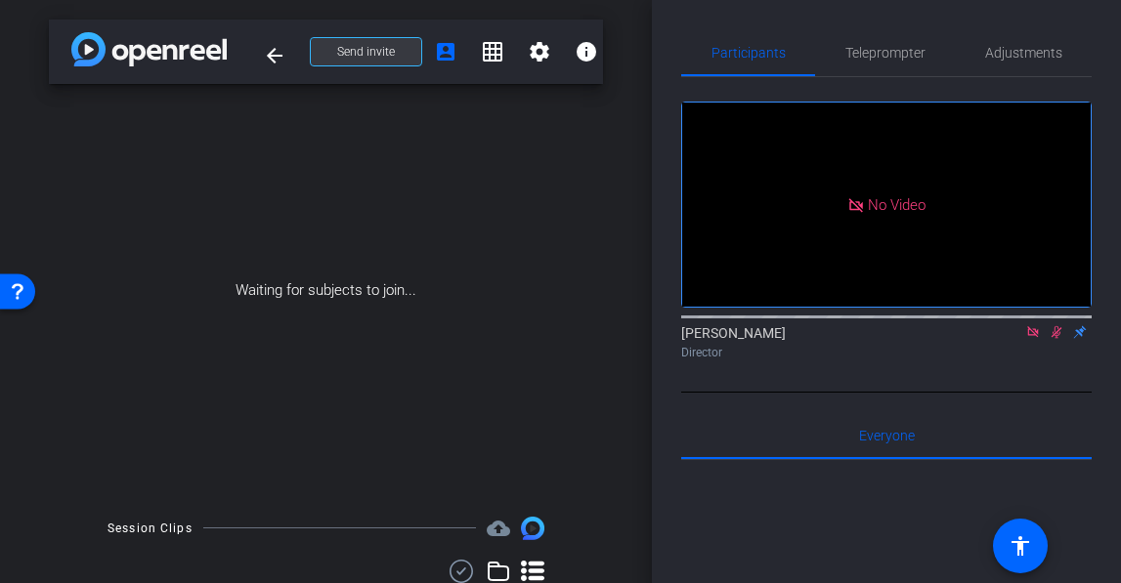
click at [380, 48] on span "Send invite" at bounding box center [366, 52] width 58 height 16
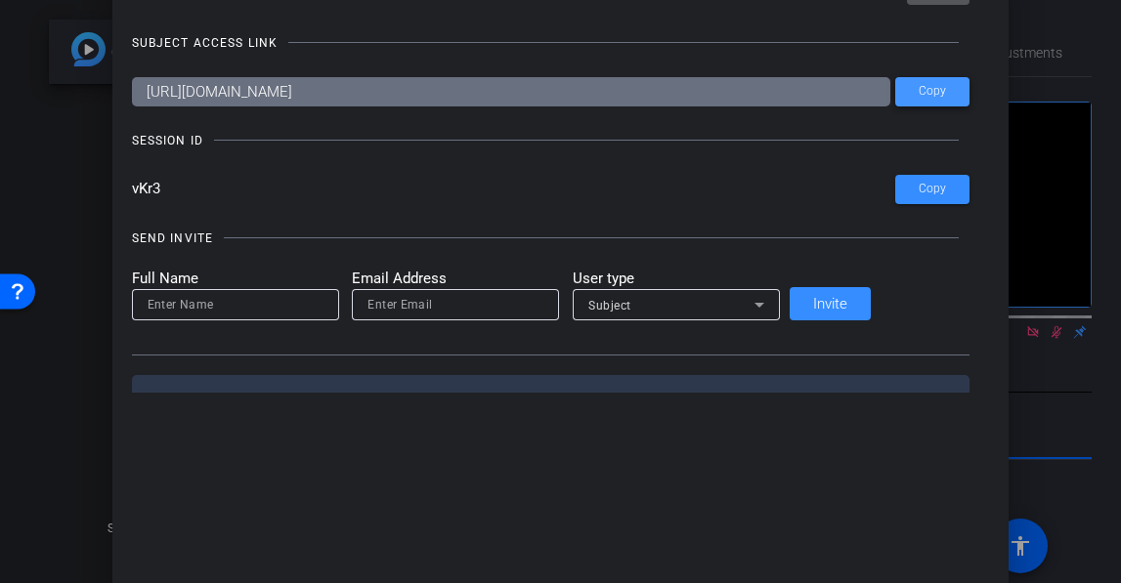
click at [918, 86] on span "Copy" at bounding box center [931, 91] width 27 height 15
drag, startPoint x: 184, startPoint y: 192, endPoint x: 219, endPoint y: 192, distance: 35.2
click at [219, 192] on input "vKr3" at bounding box center [514, 189] width 764 height 29
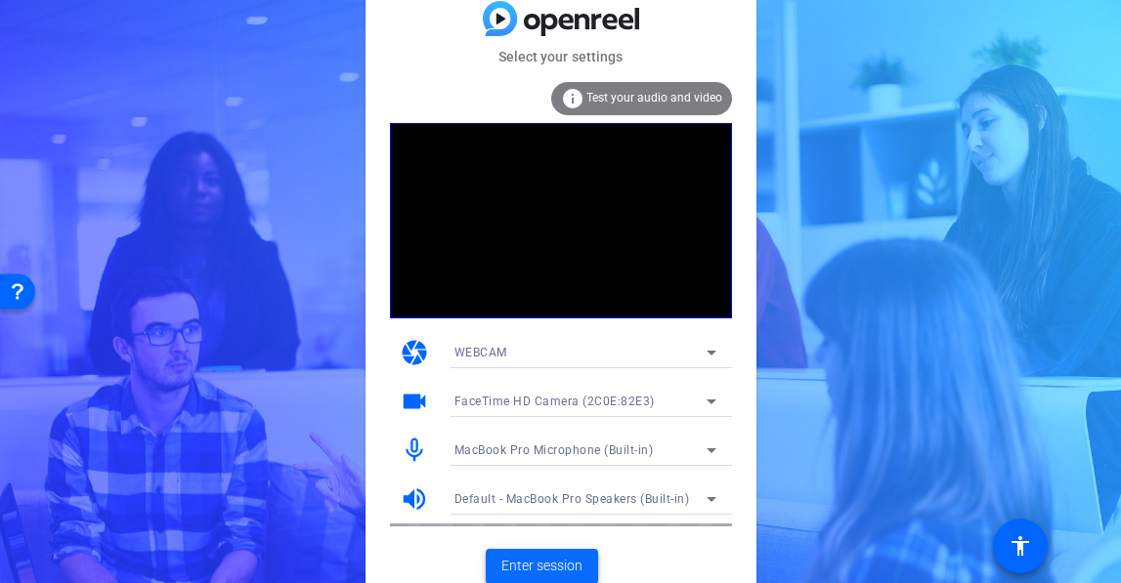
click at [539, 569] on span "Enter session" at bounding box center [541, 566] width 81 height 21
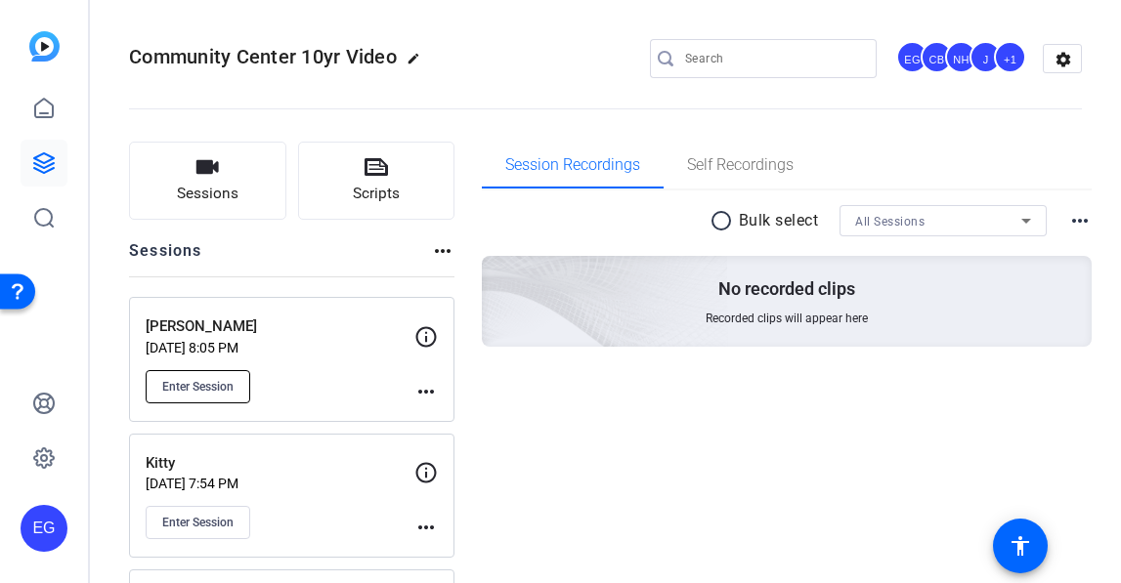
click at [197, 377] on button "Enter Session" at bounding box center [198, 386] width 105 height 33
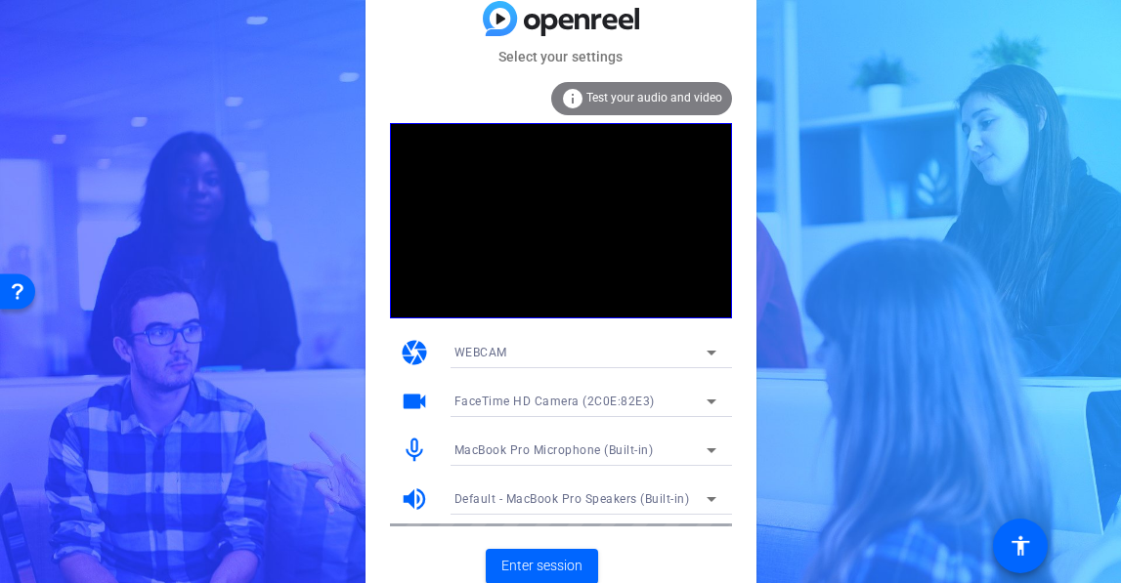
scroll to position [8, 0]
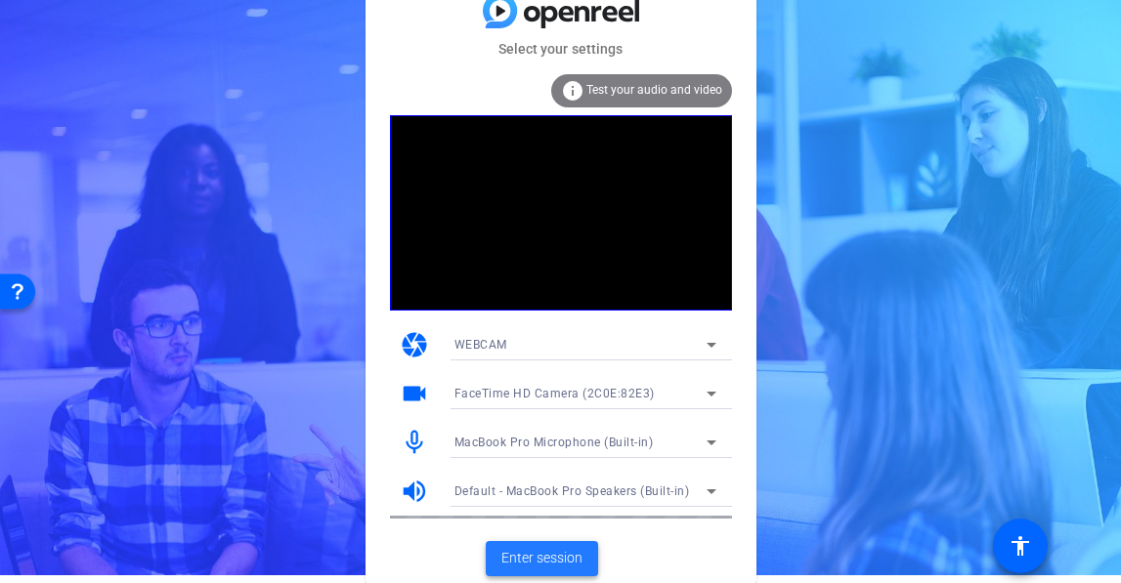
click at [541, 552] on span "Enter session" at bounding box center [541, 558] width 81 height 21
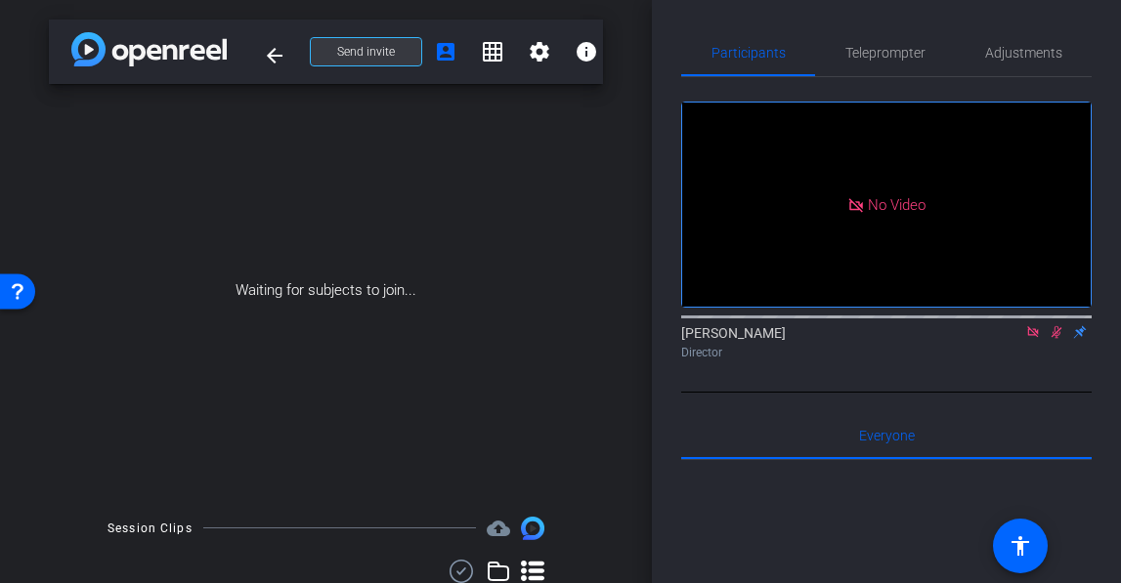
click at [370, 46] on span "Send invite" at bounding box center [366, 52] width 58 height 16
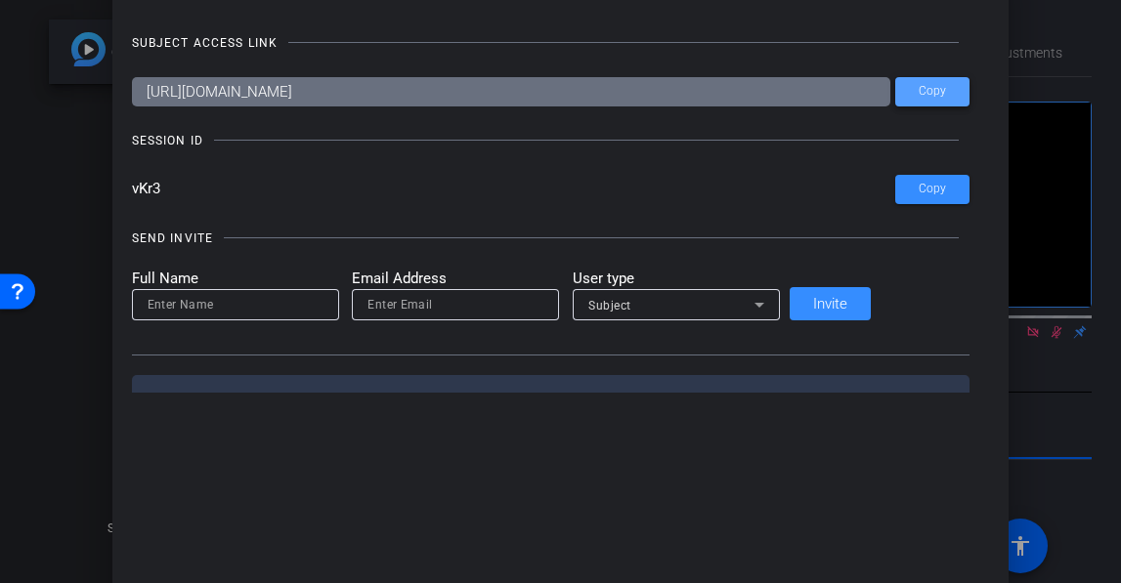
click at [918, 92] on span "Copy" at bounding box center [931, 91] width 27 height 15
click at [918, 185] on span "Copy" at bounding box center [931, 189] width 27 height 15
